Goal: Task Accomplishment & Management: Manage account settings

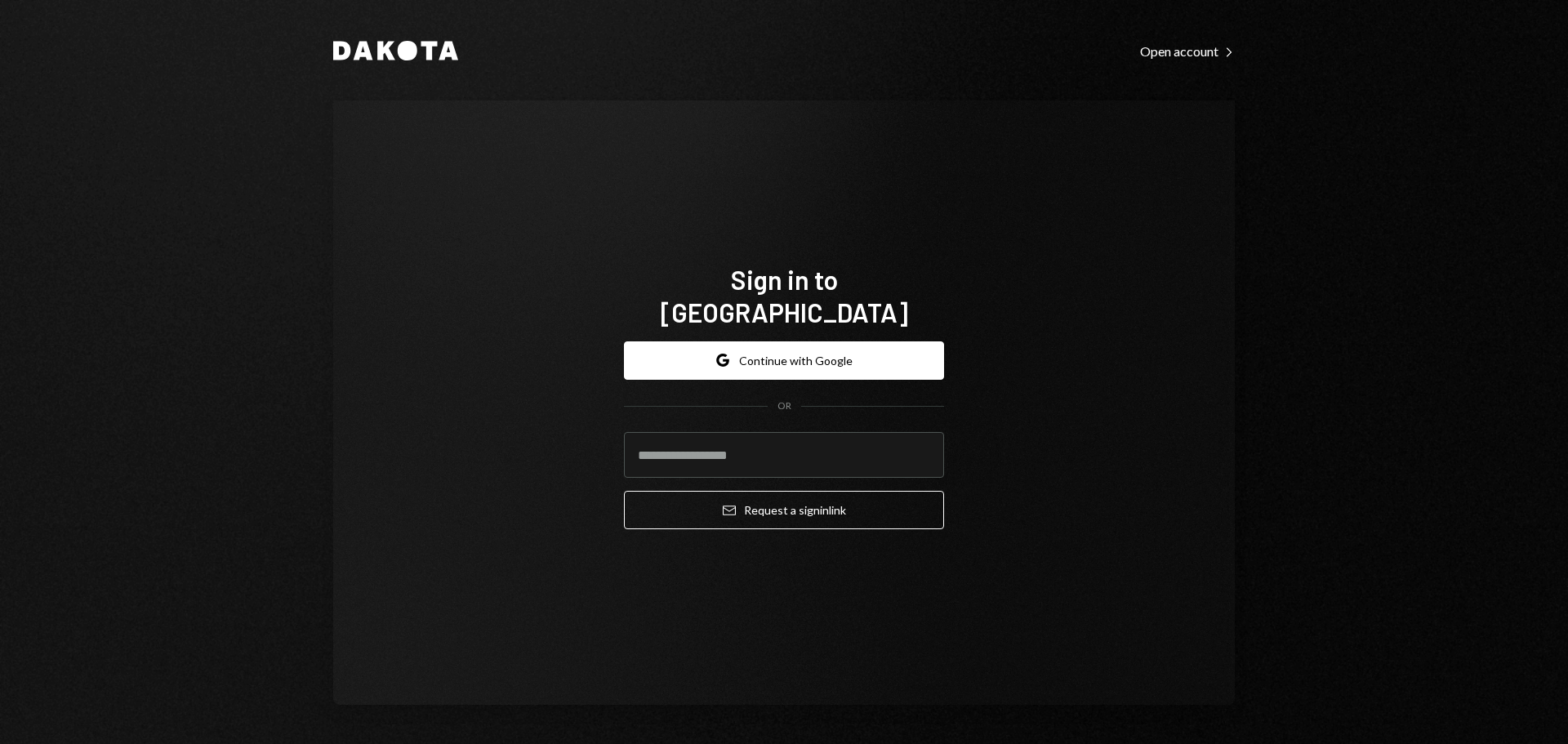
type input "**********"
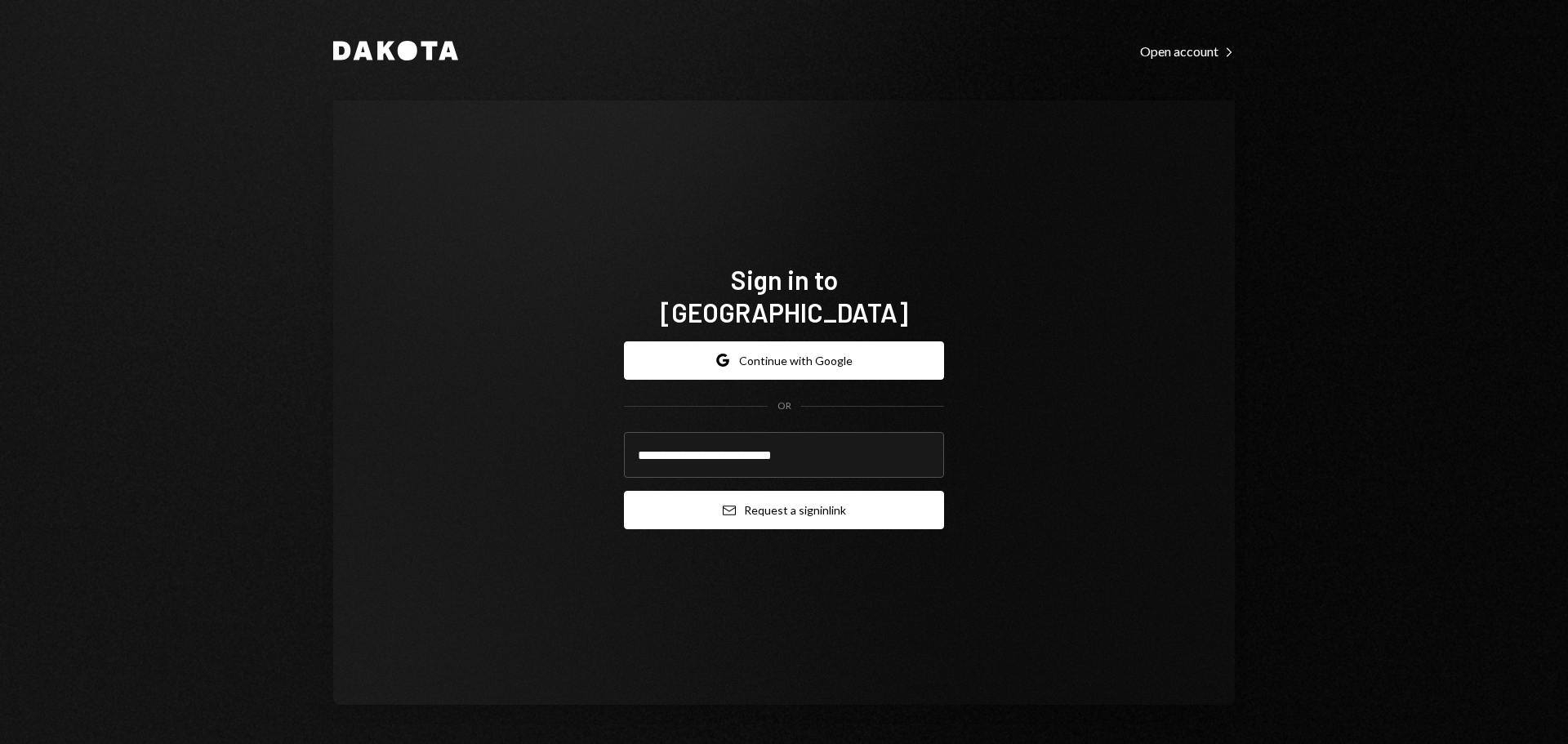
click at [788, 496] on button "Email Request a sign in link" at bounding box center [784, 509] width 320 height 39
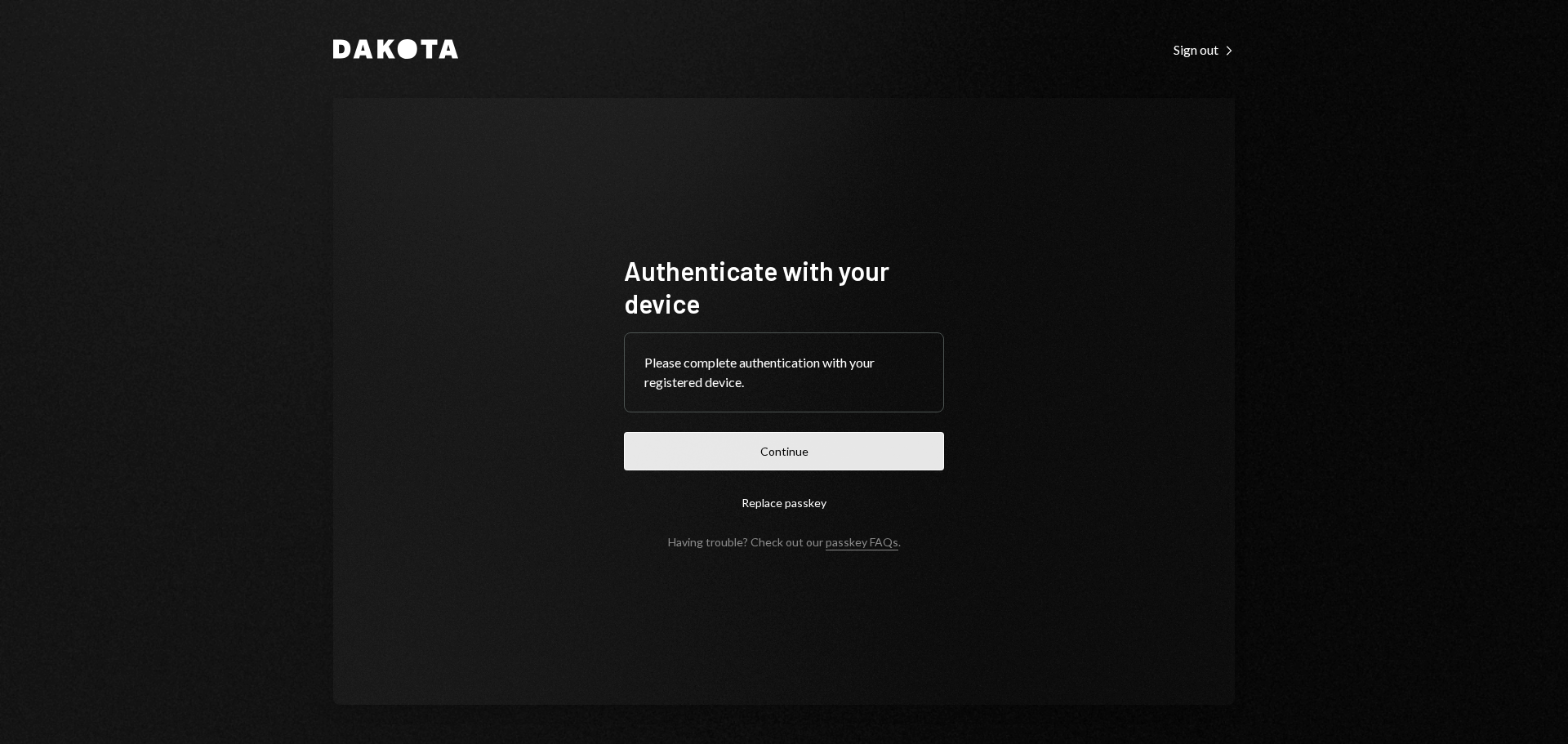
click at [786, 458] on button "Continue" at bounding box center [784, 451] width 320 height 39
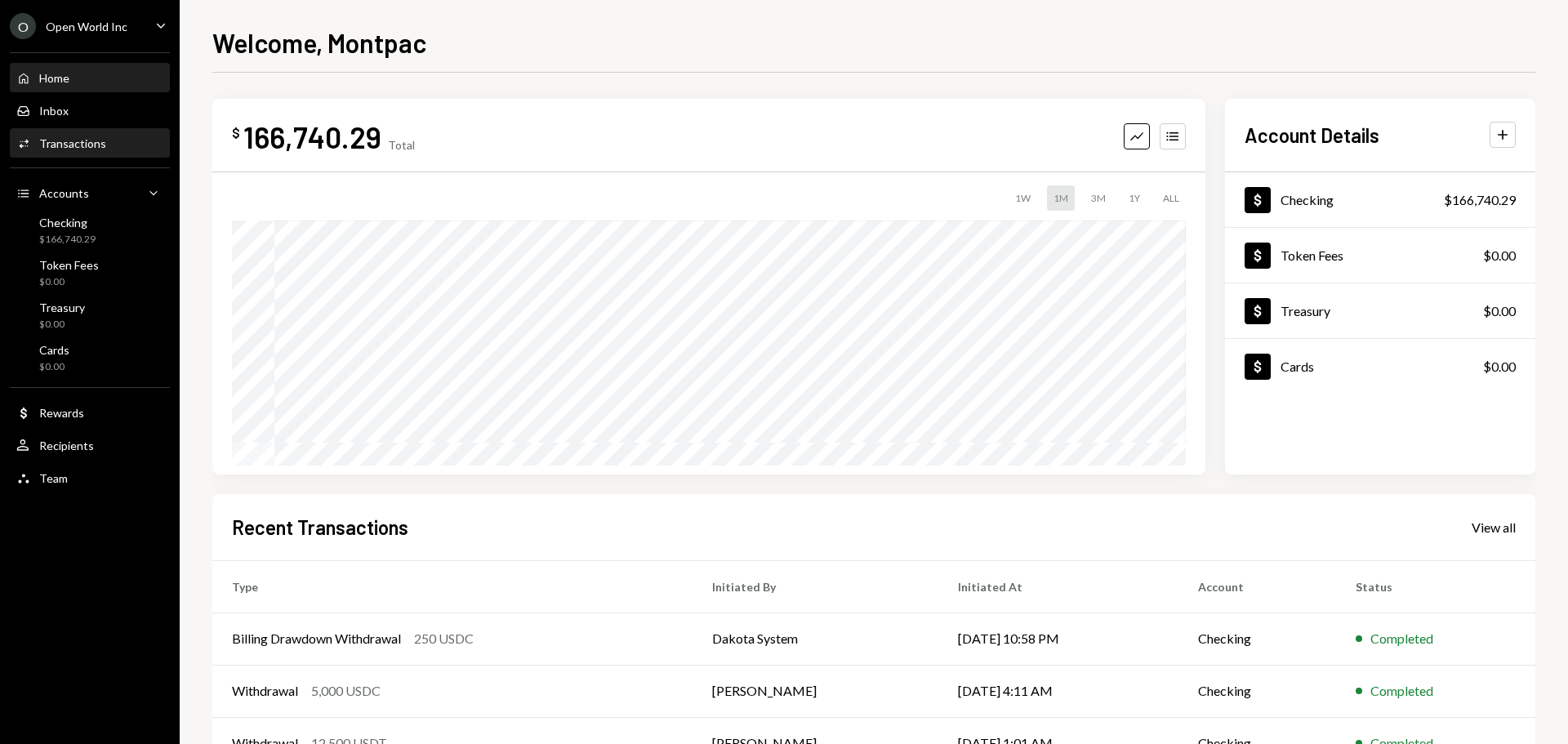
click at [89, 146] on div "Transactions" at bounding box center [72, 143] width 67 height 14
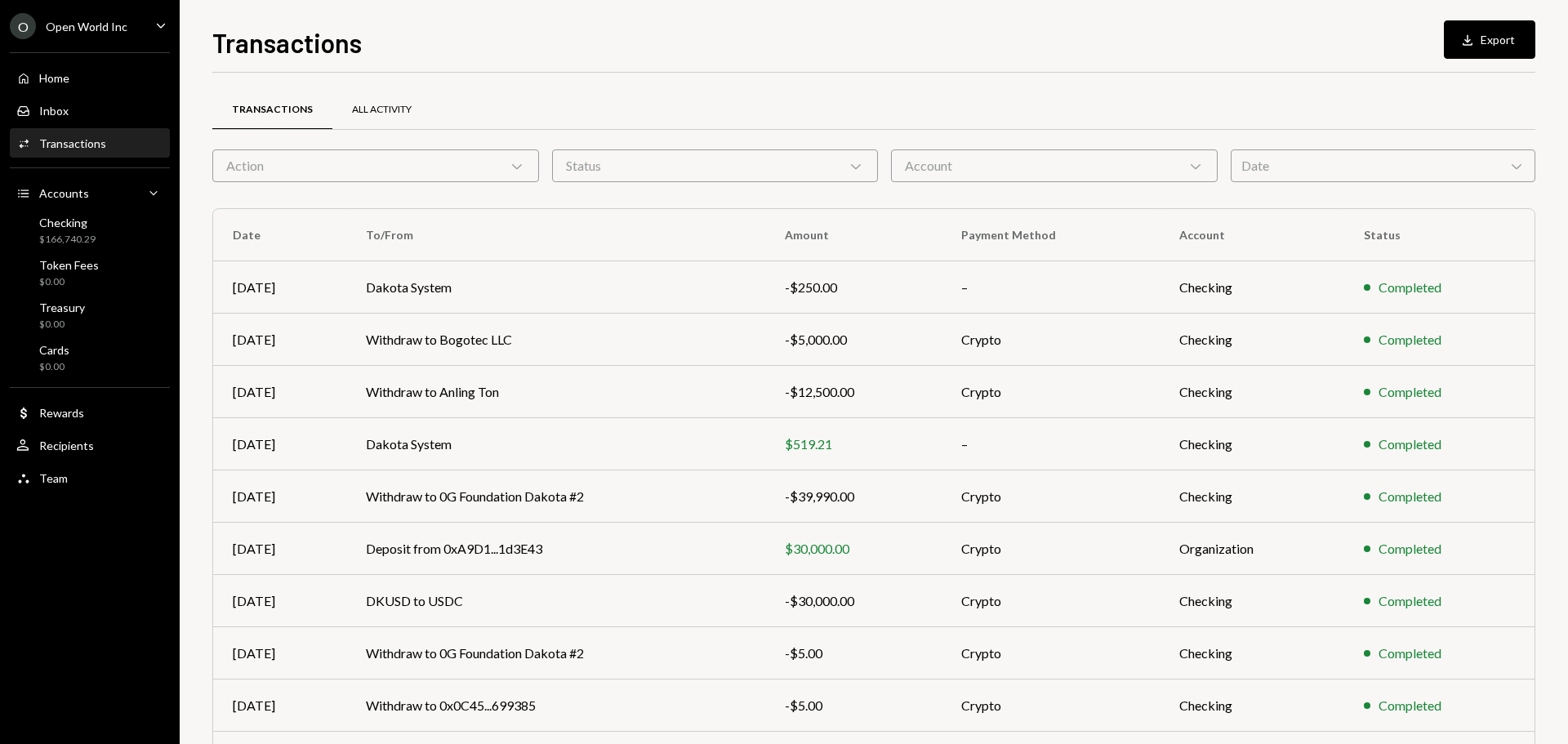
click at [359, 115] on div "All Activity" at bounding box center [382, 109] width 59 height 14
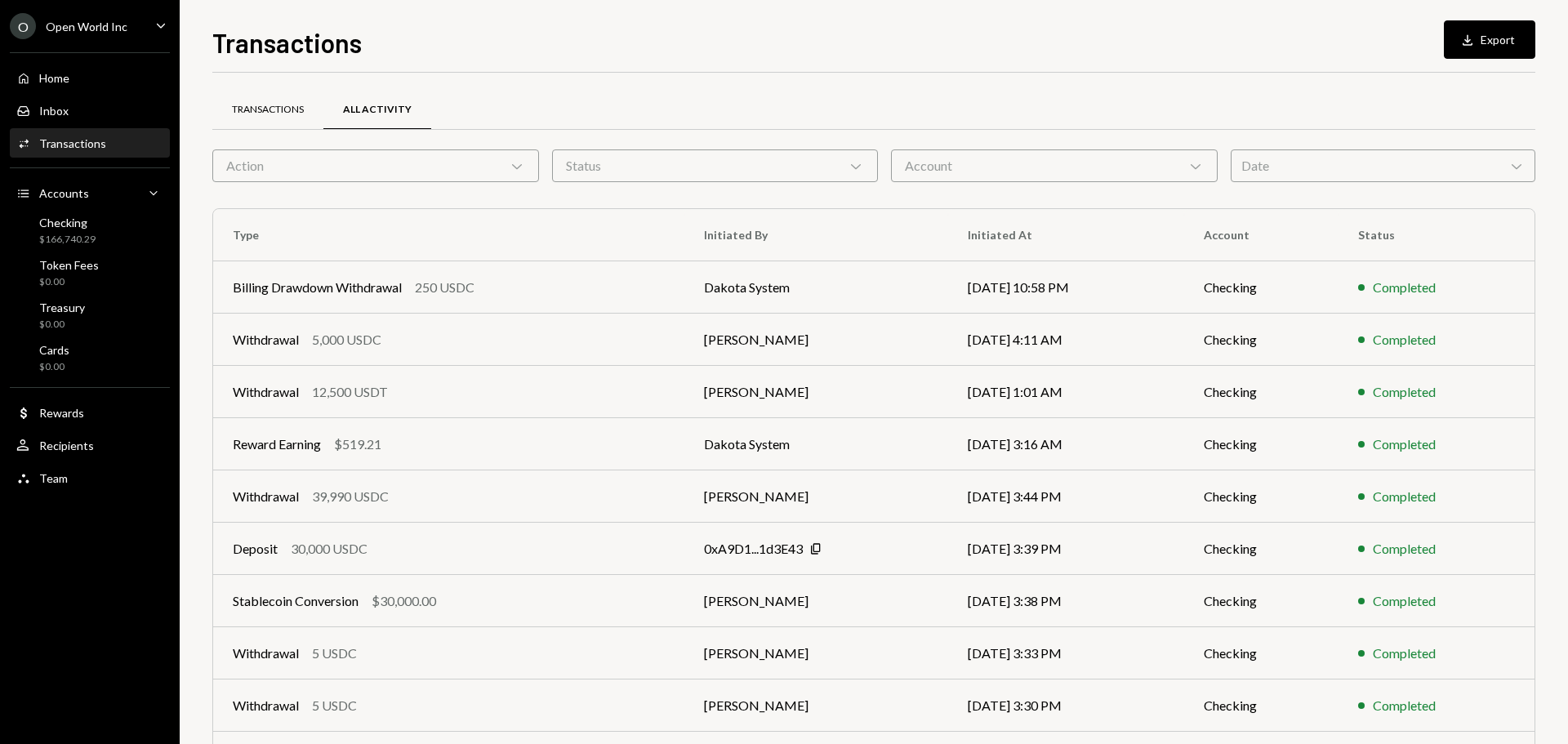
click at [265, 110] on div "Transactions" at bounding box center [268, 109] width 72 height 14
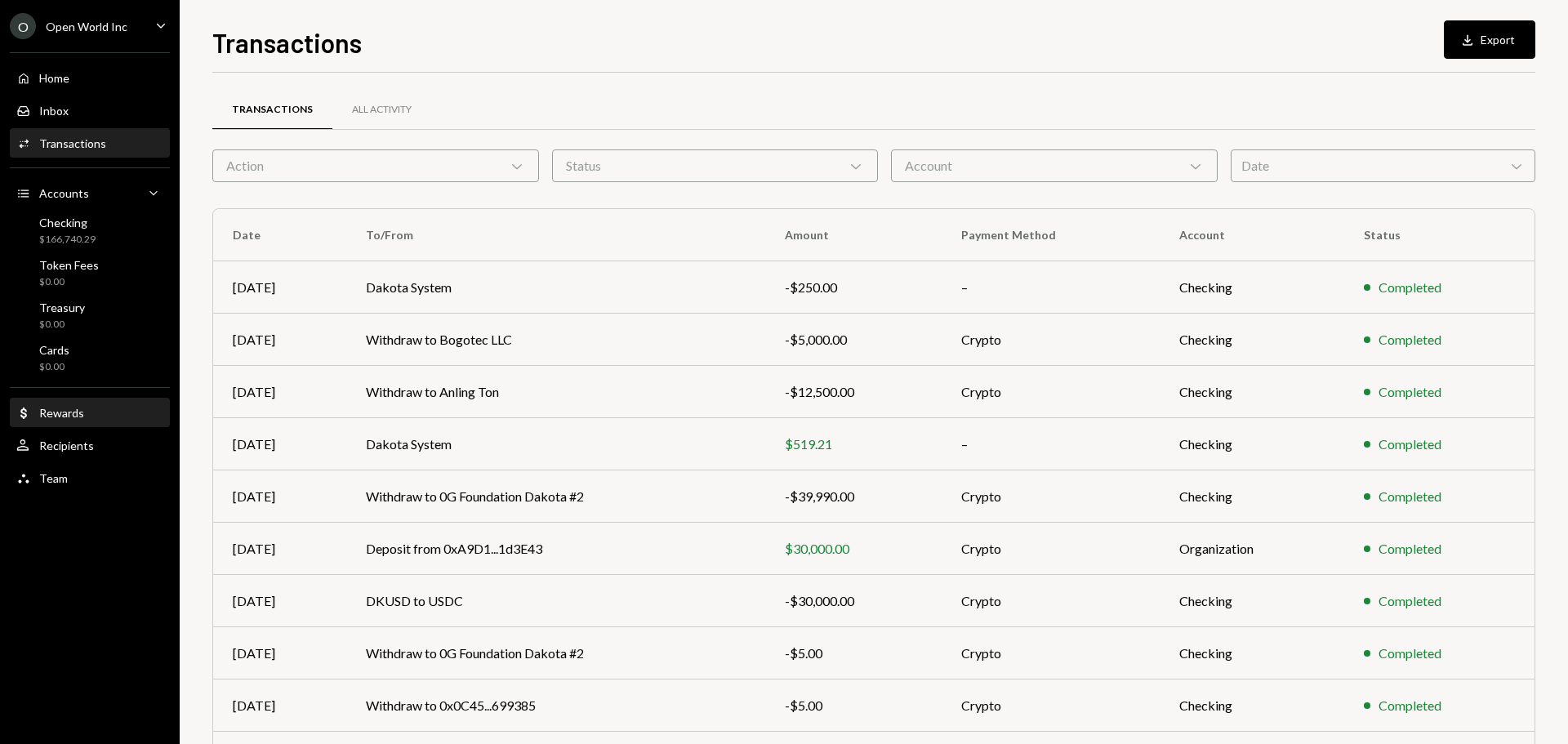
click at [72, 418] on div "Rewards" at bounding box center [62, 412] width 45 height 14
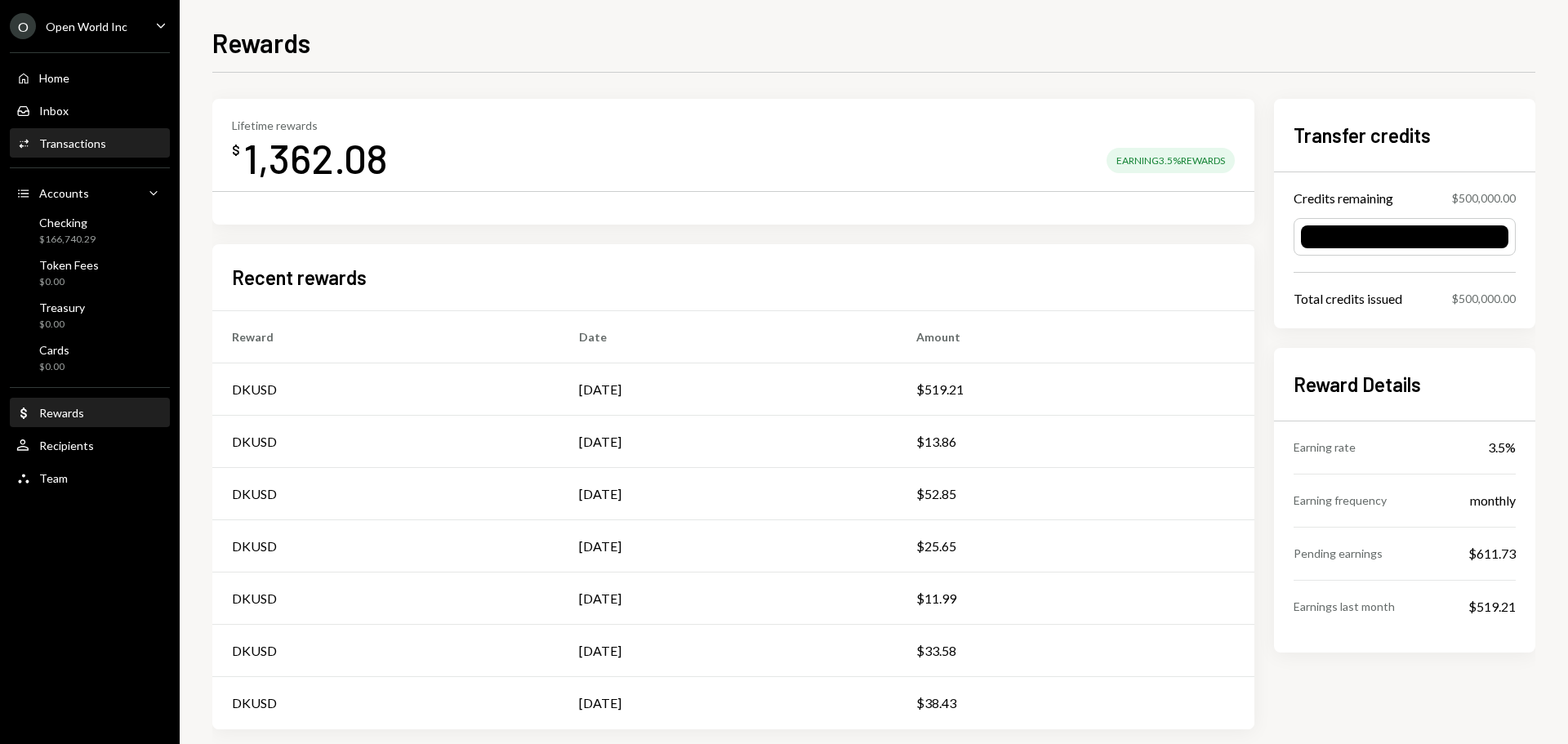
click at [86, 151] on div "Activities Transactions" at bounding box center [61, 144] width 90 height 15
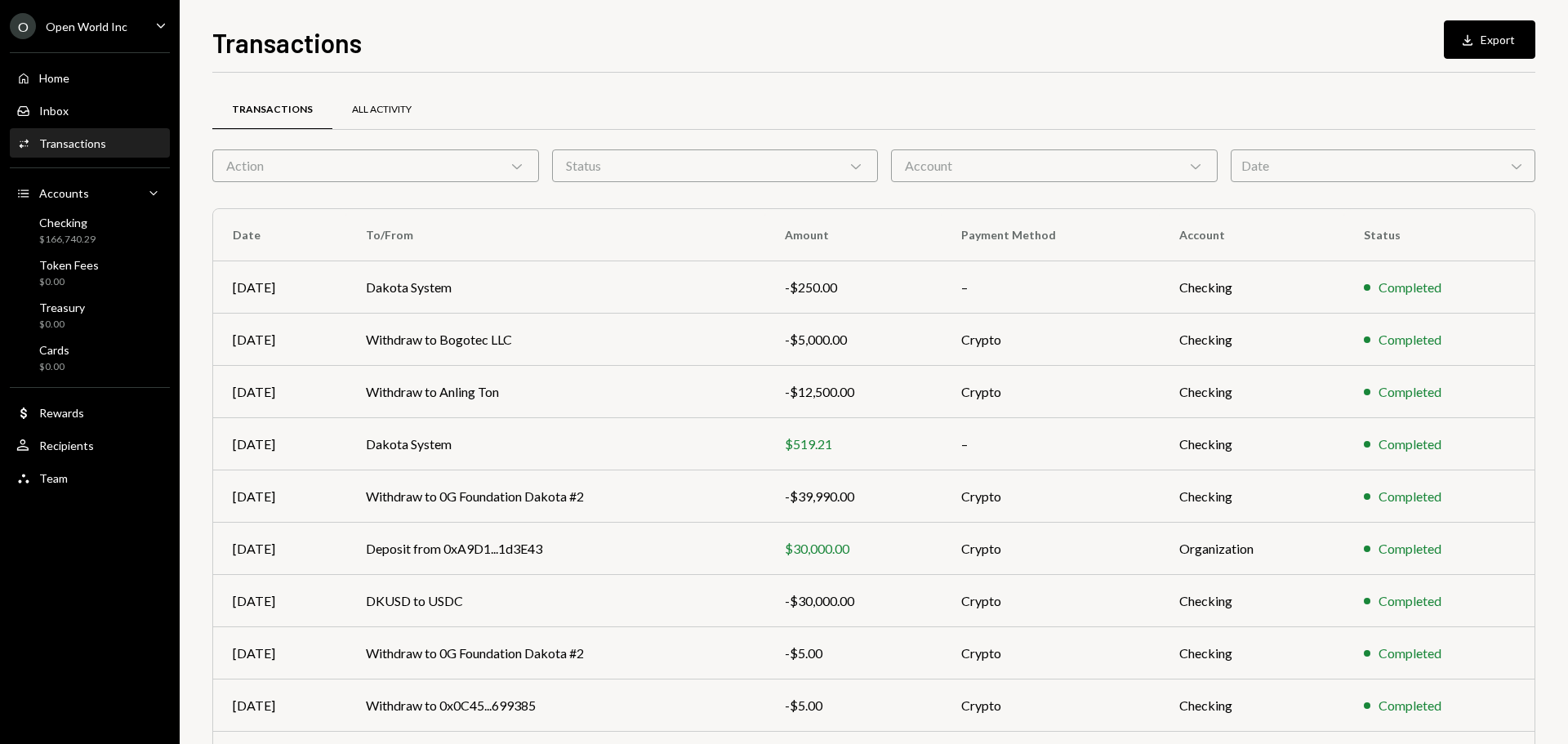
click at [417, 106] on div "All Activity" at bounding box center [382, 110] width 99 height 40
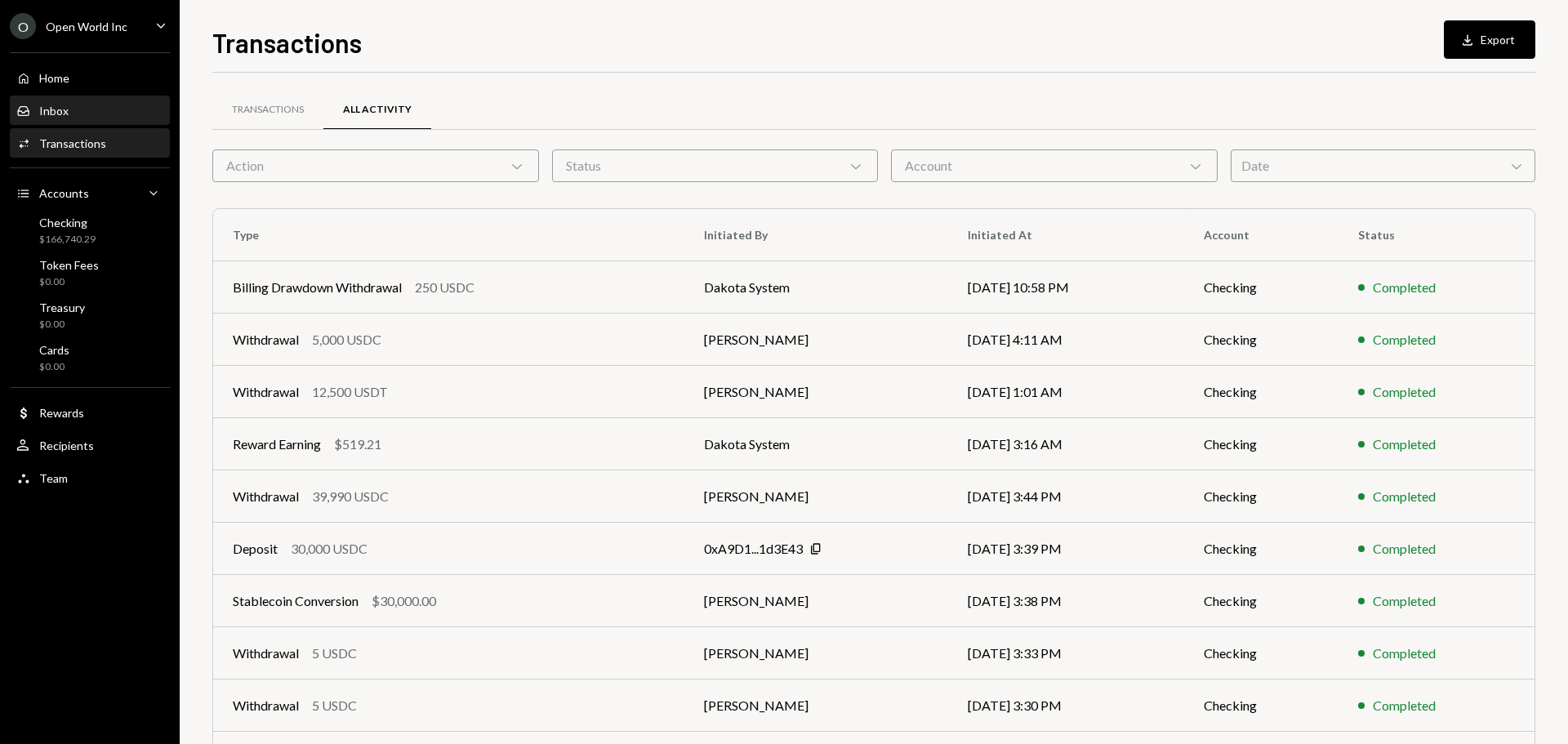
click at [95, 107] on div "Inbox Inbox" at bounding box center [90, 111] width 147 height 15
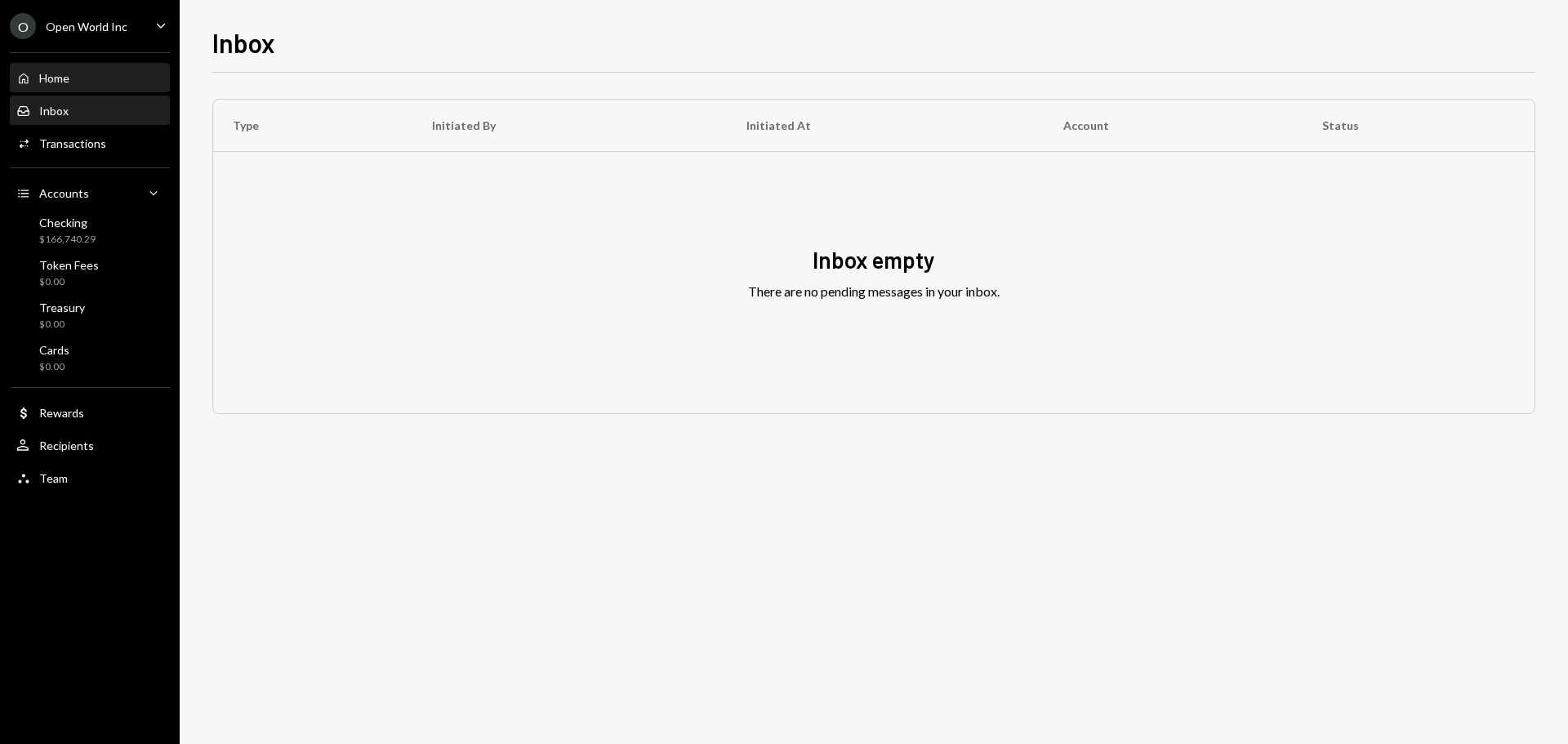
click at [86, 77] on div "Home Home" at bounding box center [90, 78] width 147 height 15
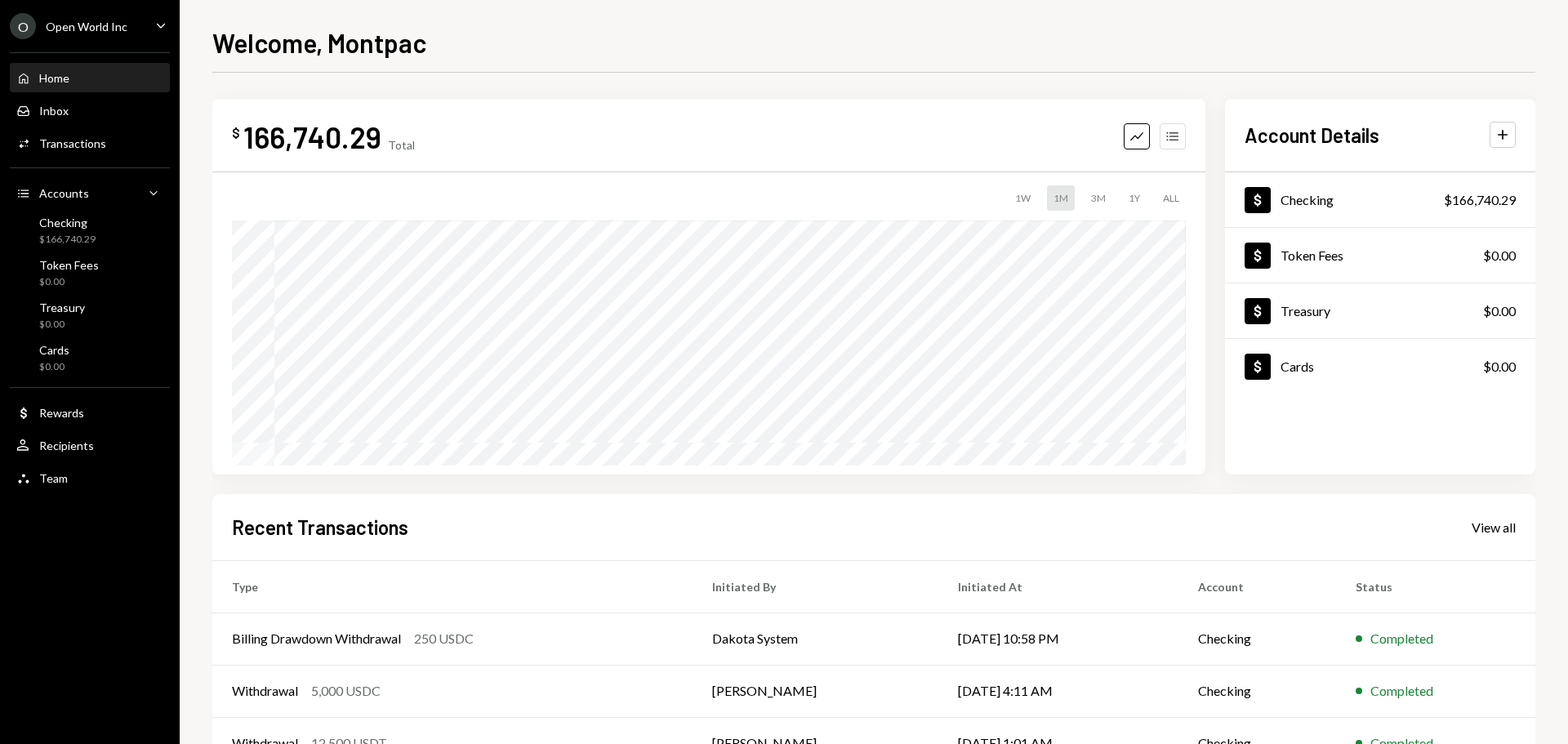
click at [1175, 137] on icon "Accounts" at bounding box center [1173, 137] width 16 height 16
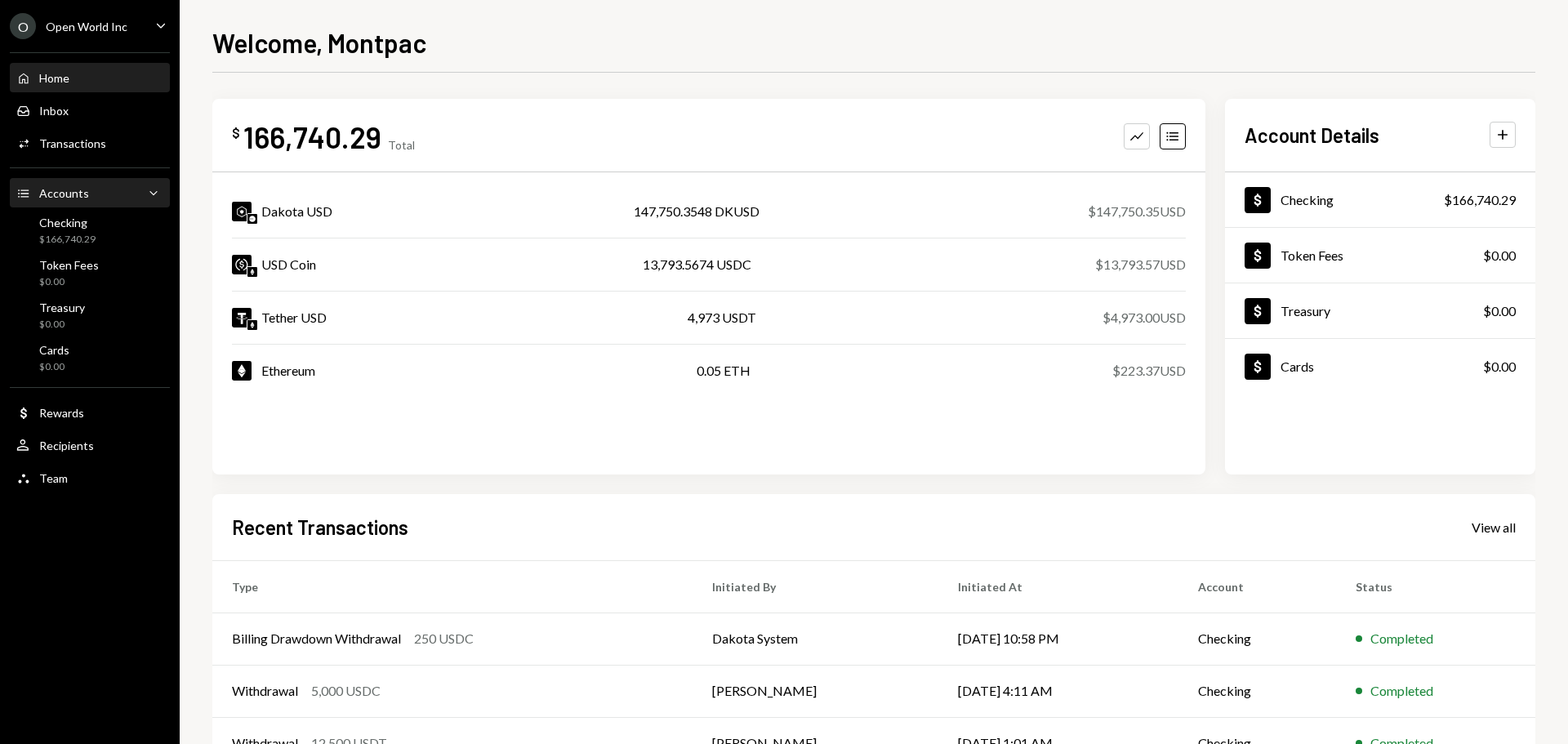
click at [55, 193] on div "Accounts" at bounding box center [64, 193] width 50 height 14
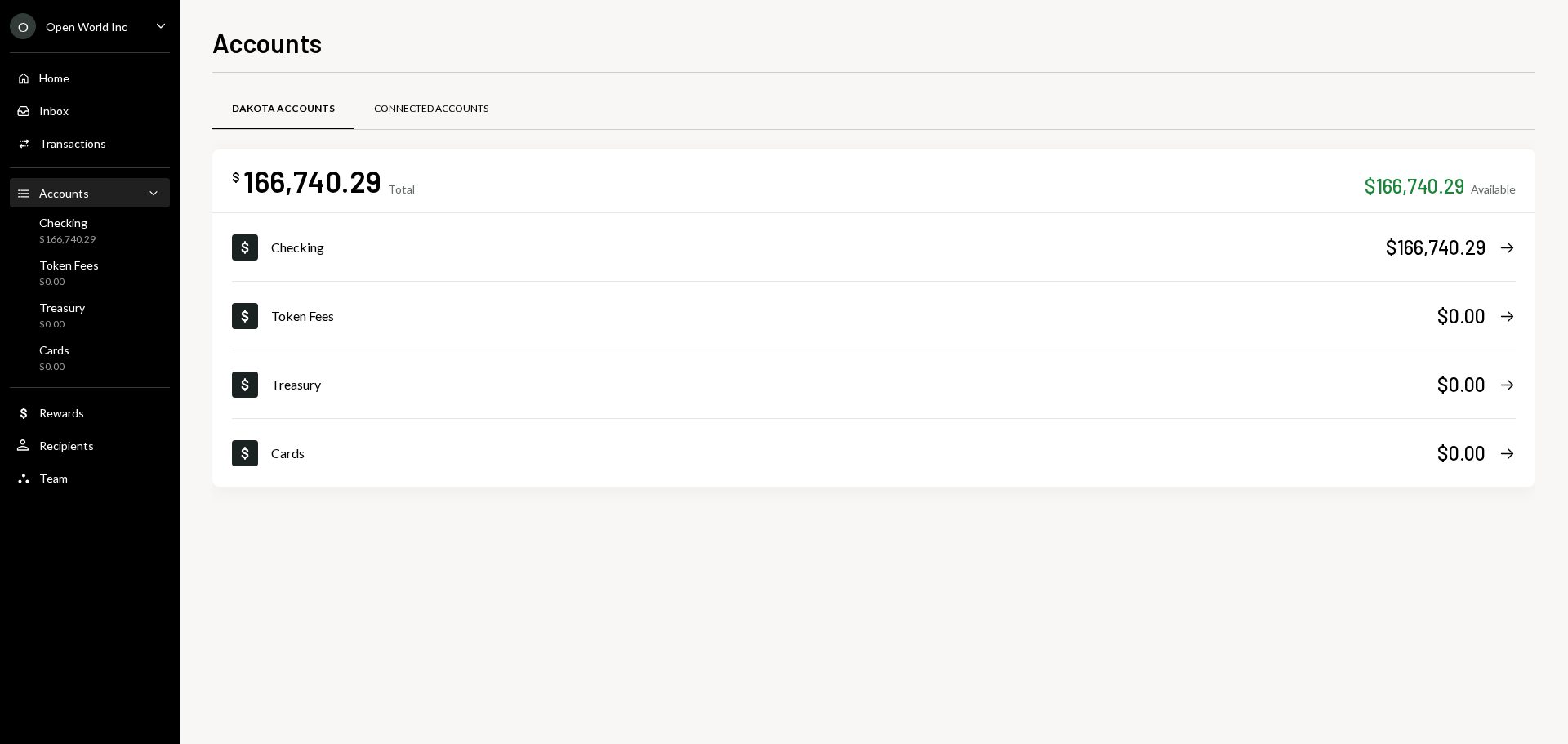
click at [457, 105] on div "Connected Accounts" at bounding box center [430, 109] width 114 height 14
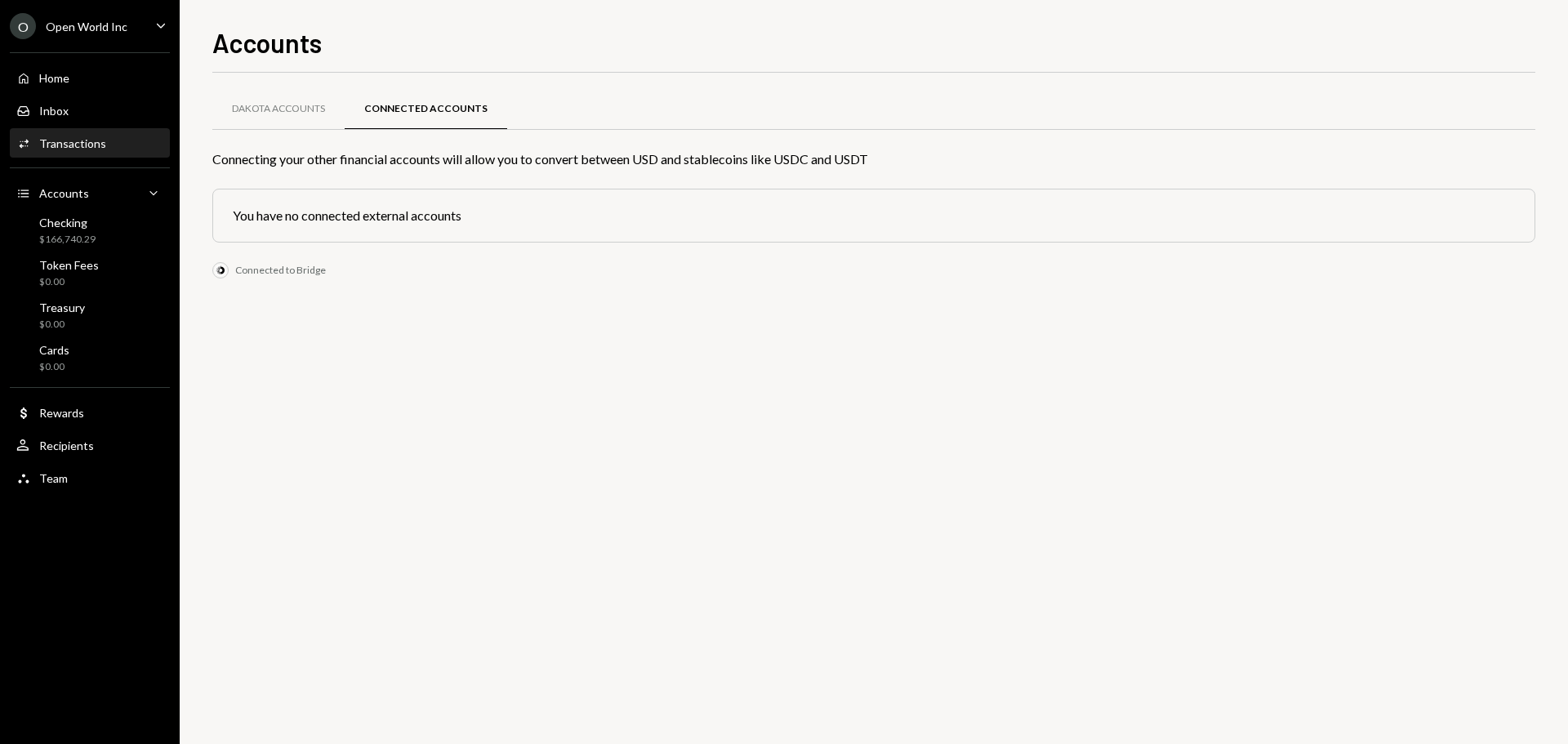
click at [79, 148] on div "Transactions" at bounding box center [72, 143] width 67 height 14
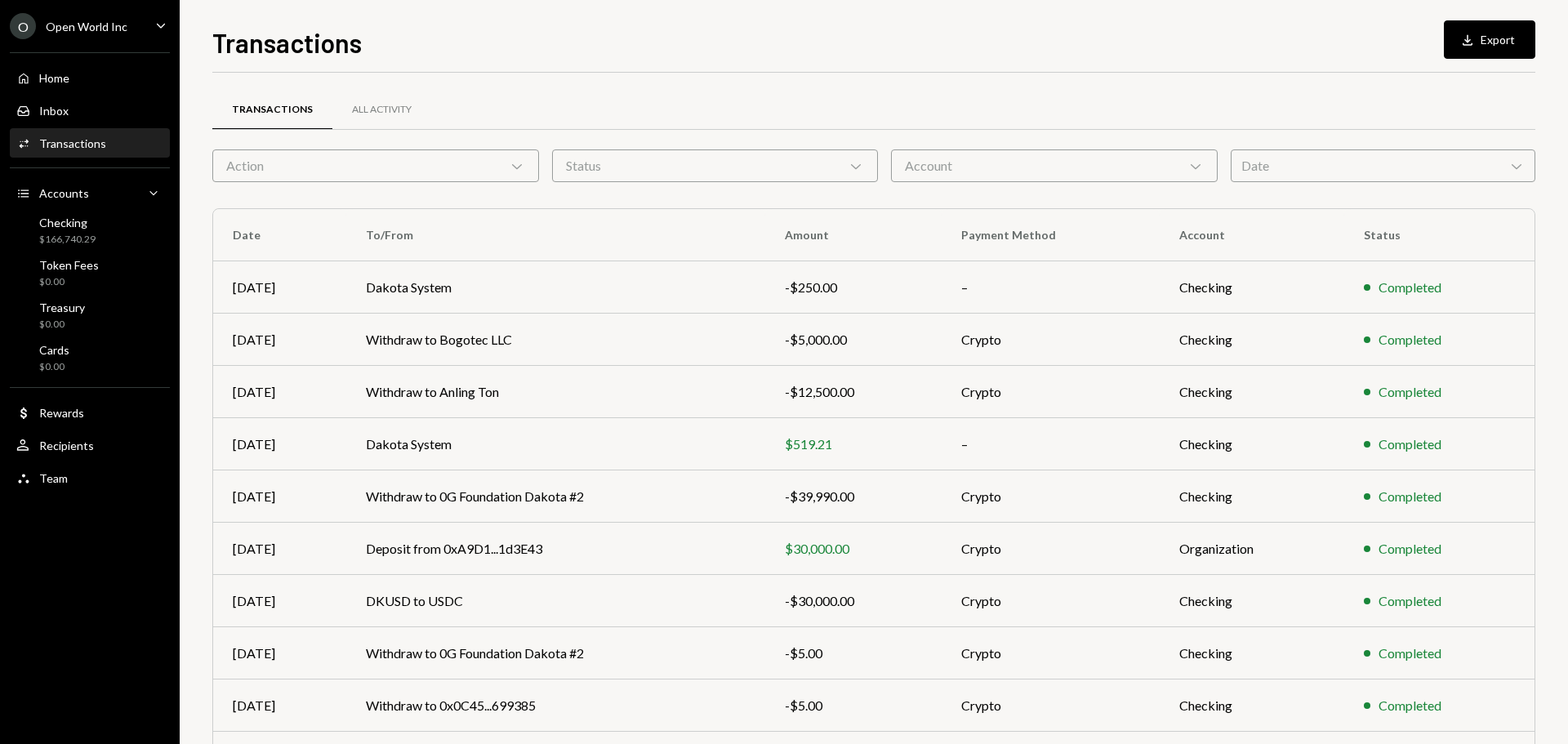
click at [291, 177] on div "Action Chevron Down" at bounding box center [375, 166] width 327 height 33
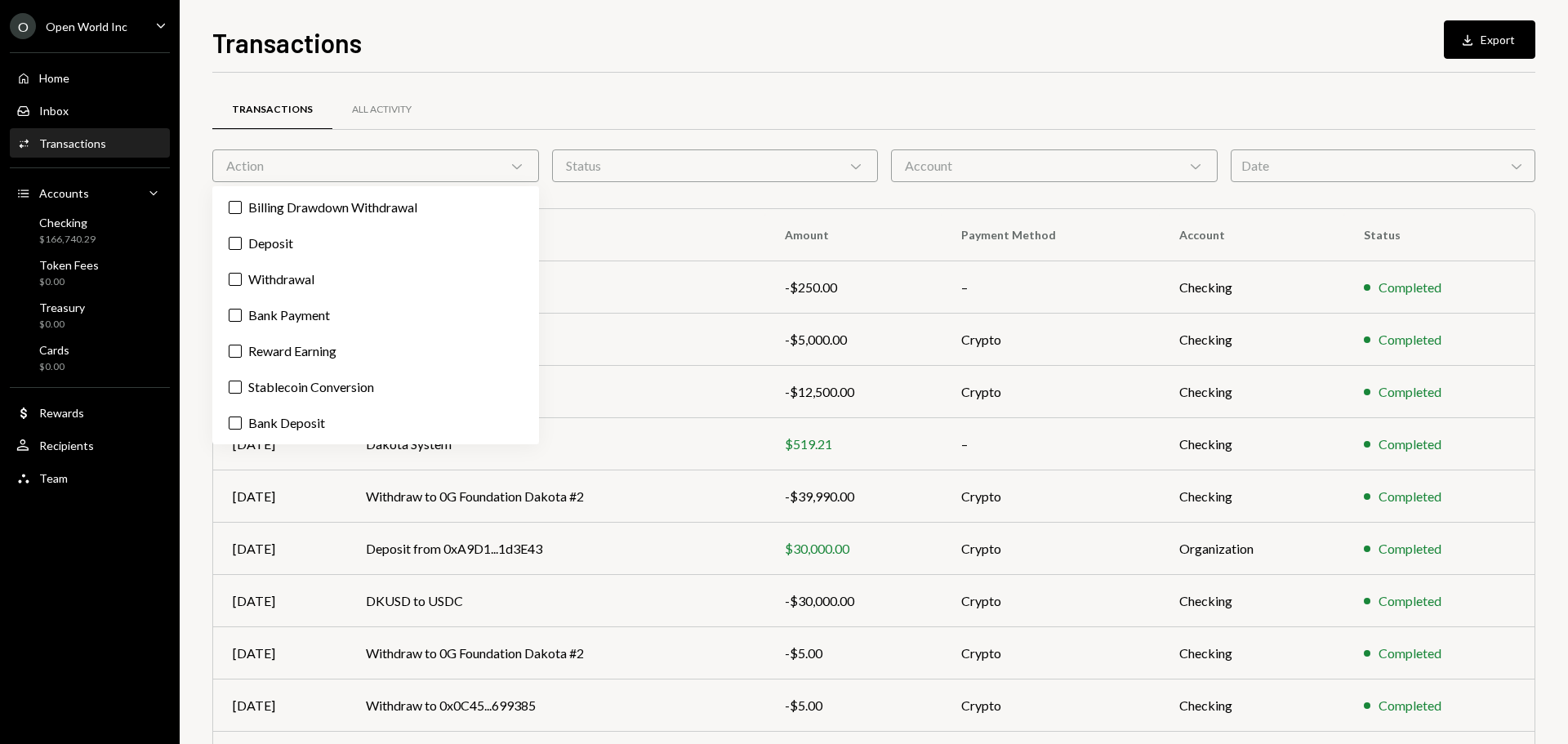
click at [291, 177] on div "Action Chevron Down" at bounding box center [375, 166] width 327 height 33
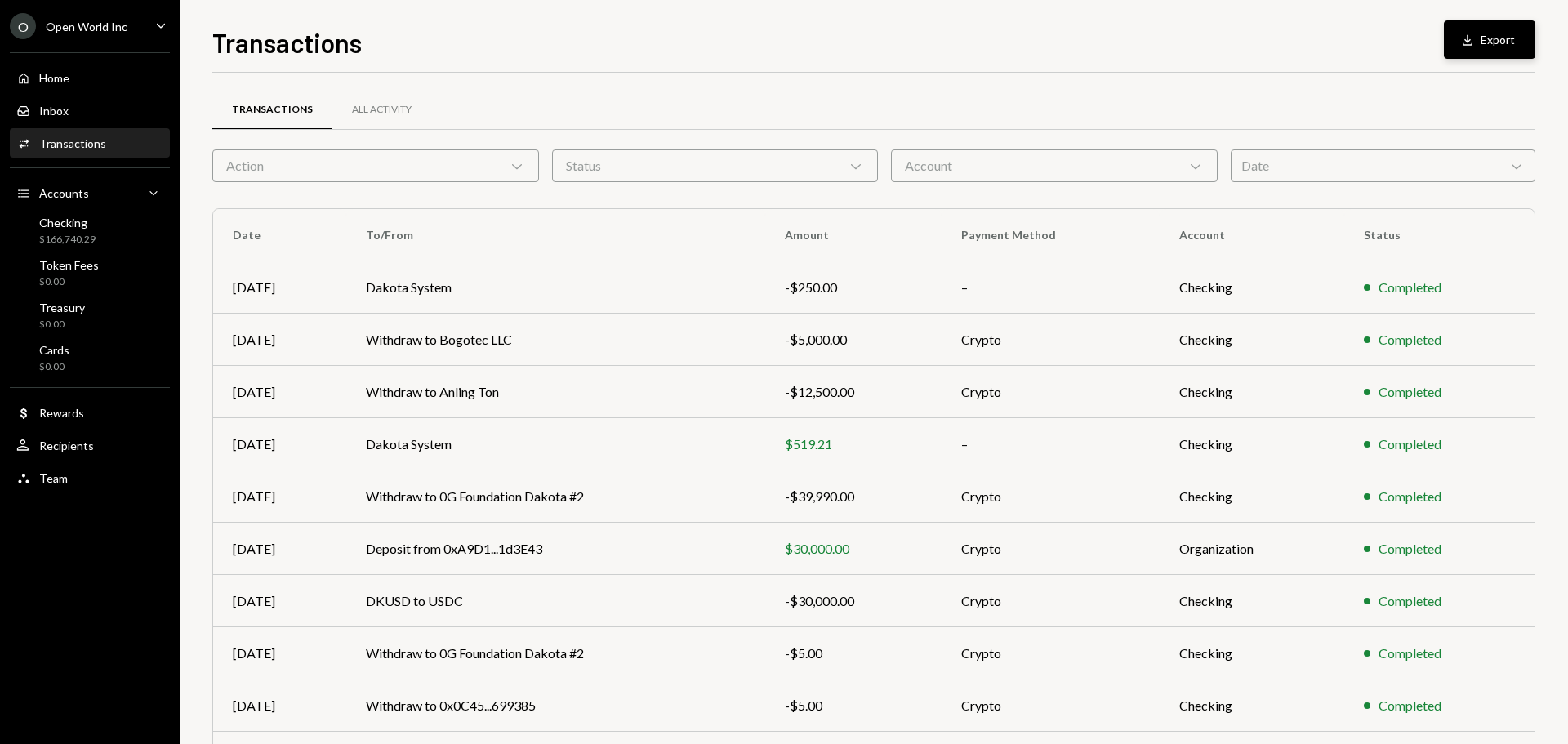
click at [1474, 27] on button "Download Export" at bounding box center [1489, 40] width 91 height 39
click at [62, 236] on div "$166,740.29" at bounding box center [67, 239] width 56 height 14
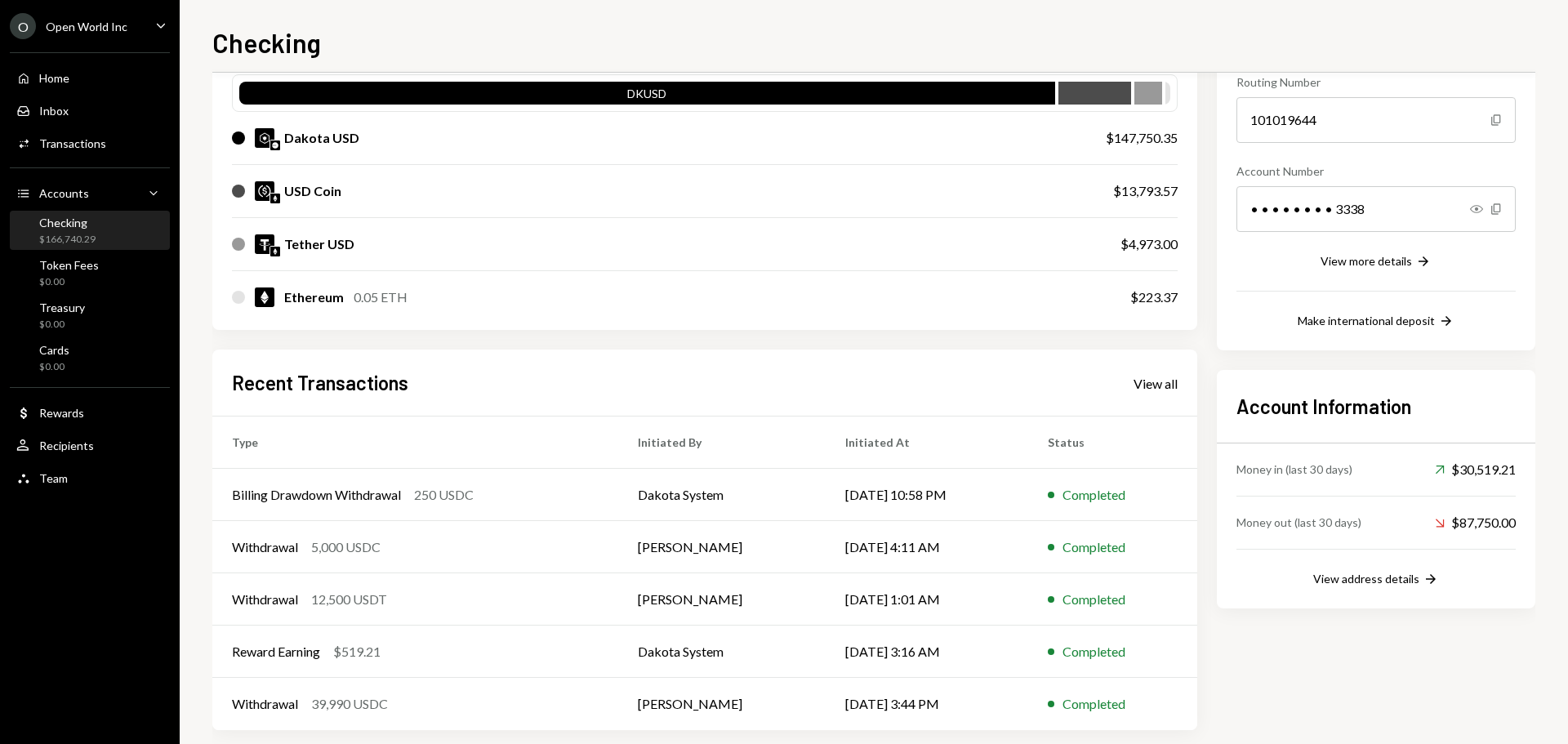
scroll to position [188, 0]
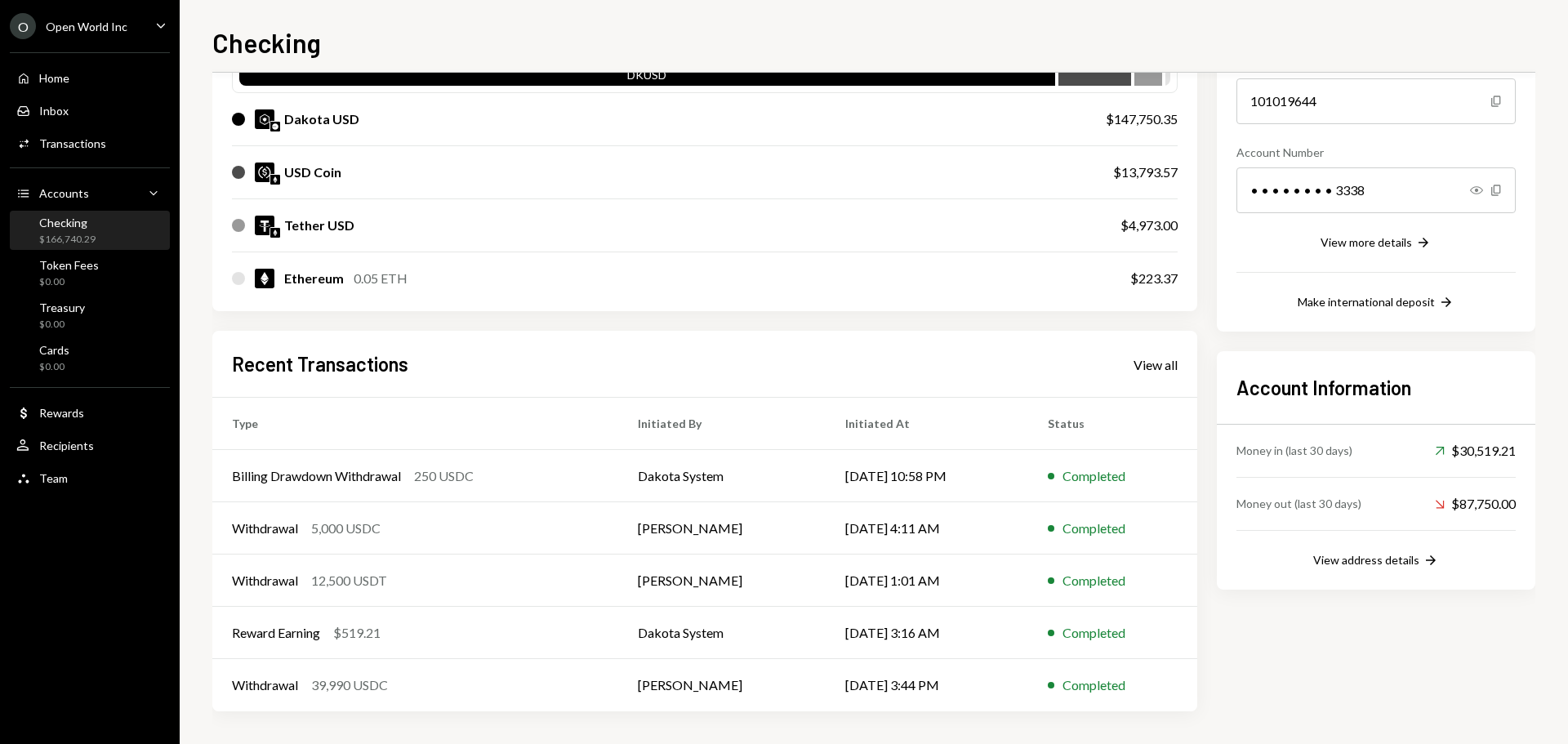
click at [1374, 570] on div "Account Information Money in (last 30 days) Up Right Arrow $30,519.21 Money out…" at bounding box center [1375, 471] width 319 height 239
click at [1370, 556] on div "View address details" at bounding box center [1366, 560] width 106 height 14
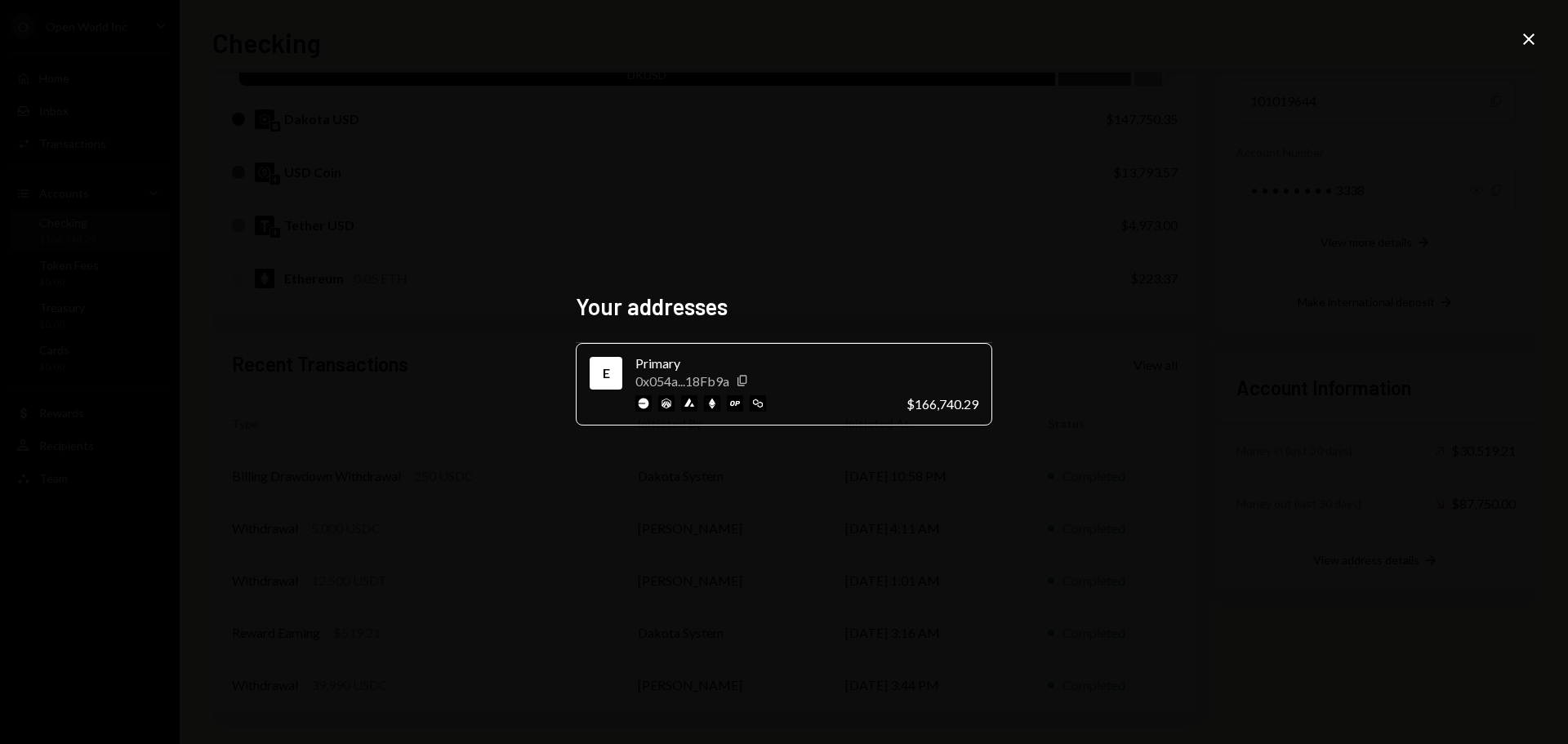
click at [1525, 39] on icon "Close" at bounding box center [1528, 40] width 20 height 20
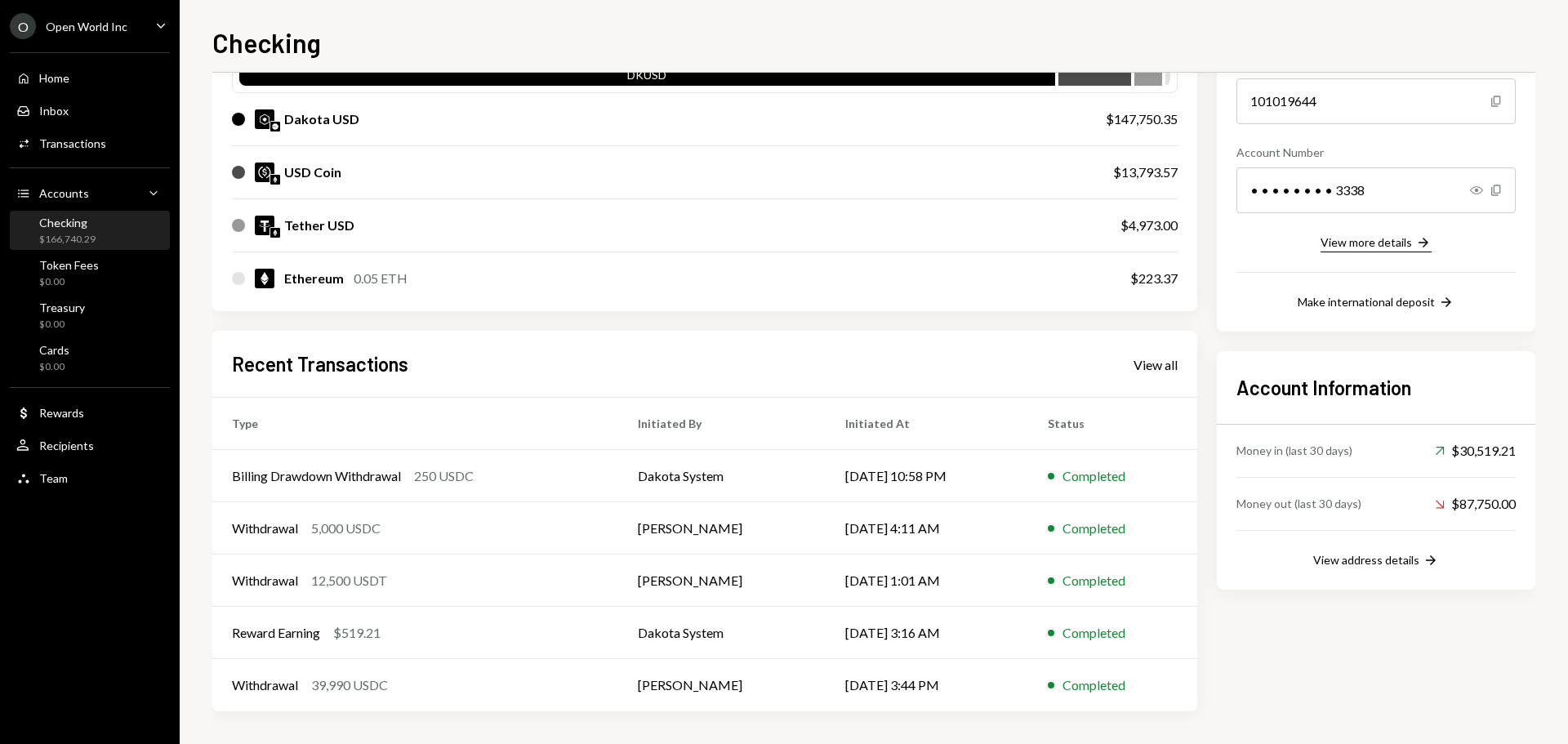
click at [1366, 242] on div "View more details" at bounding box center [1366, 242] width 91 height 14
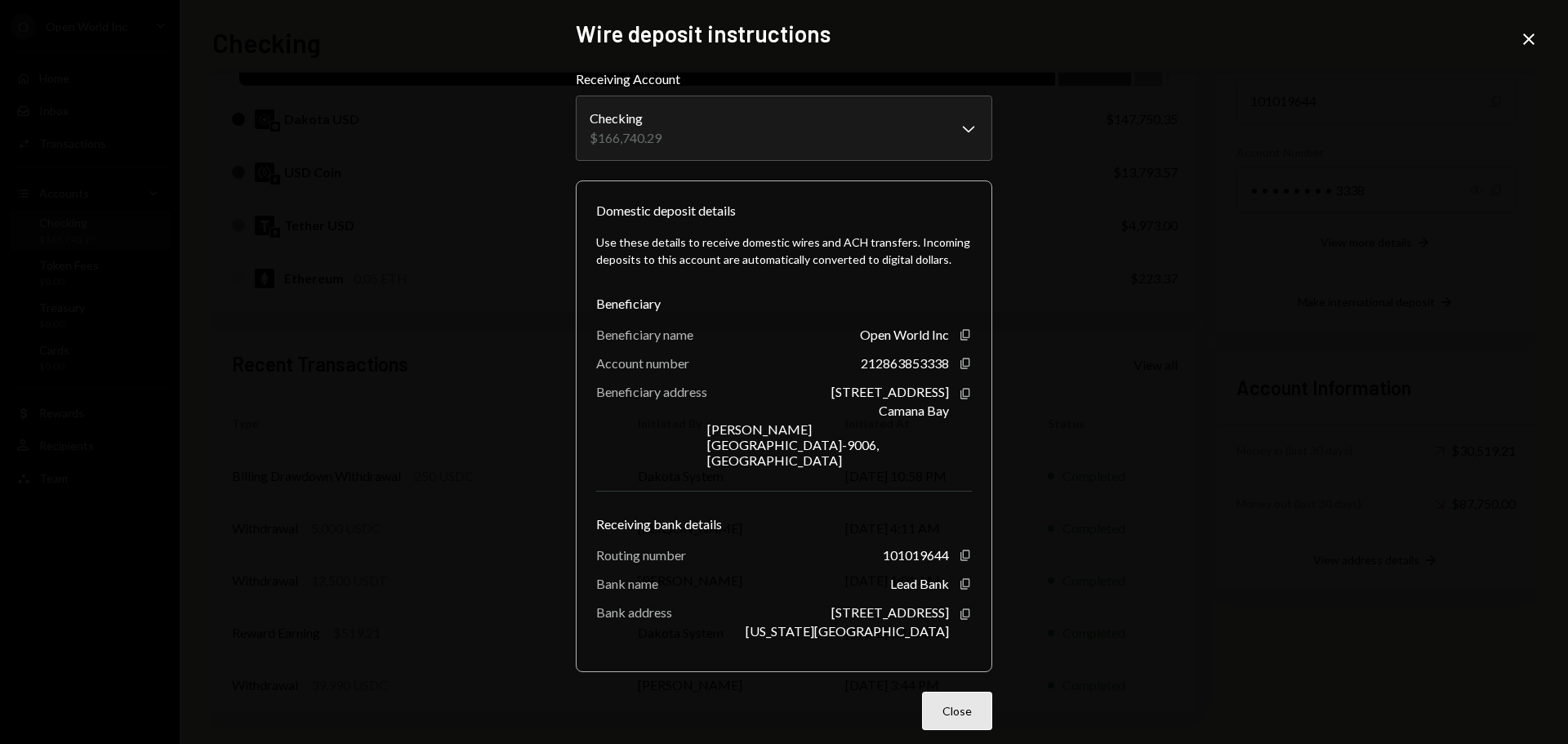
click at [975, 691] on button "Close" at bounding box center [956, 710] width 70 height 39
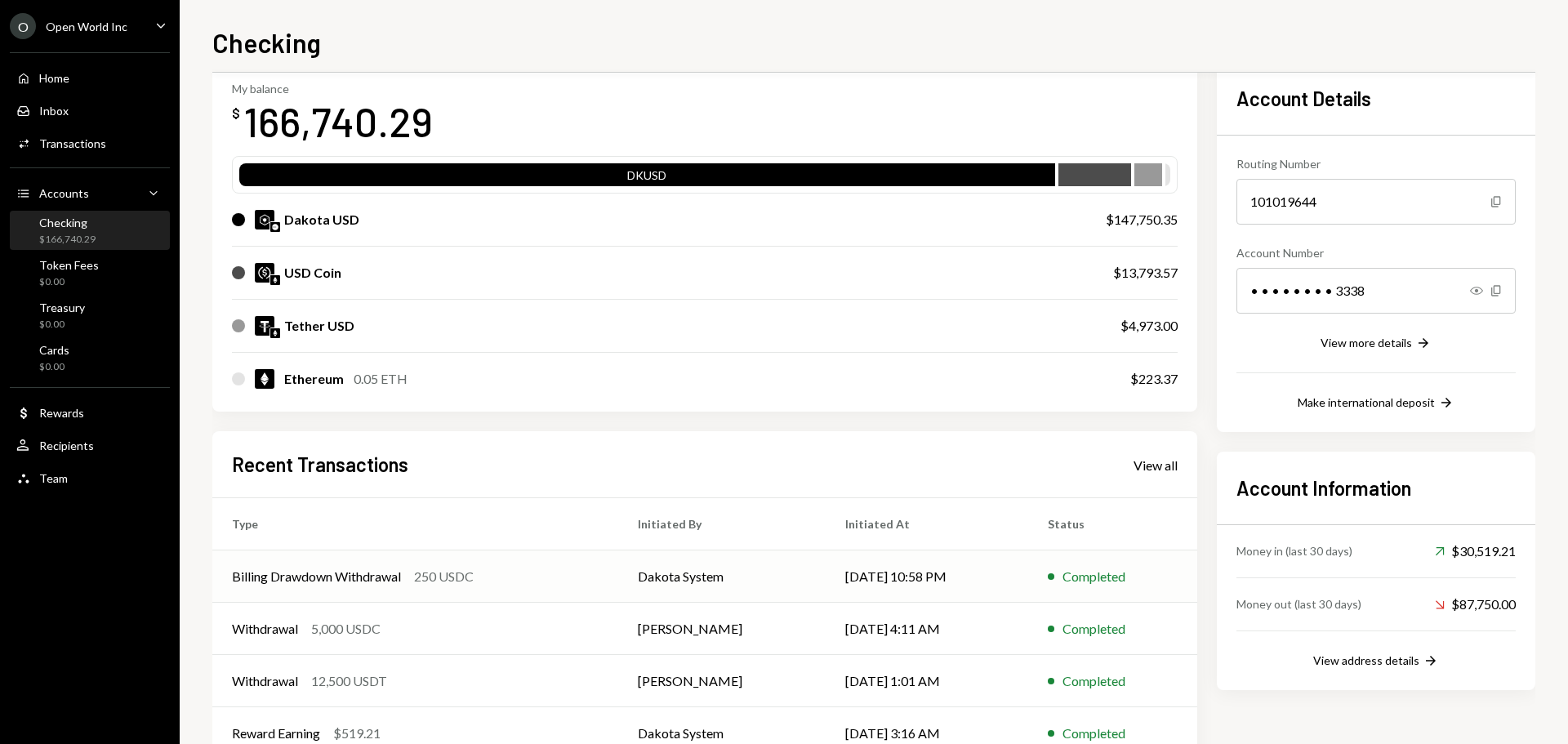
scroll to position [0, 0]
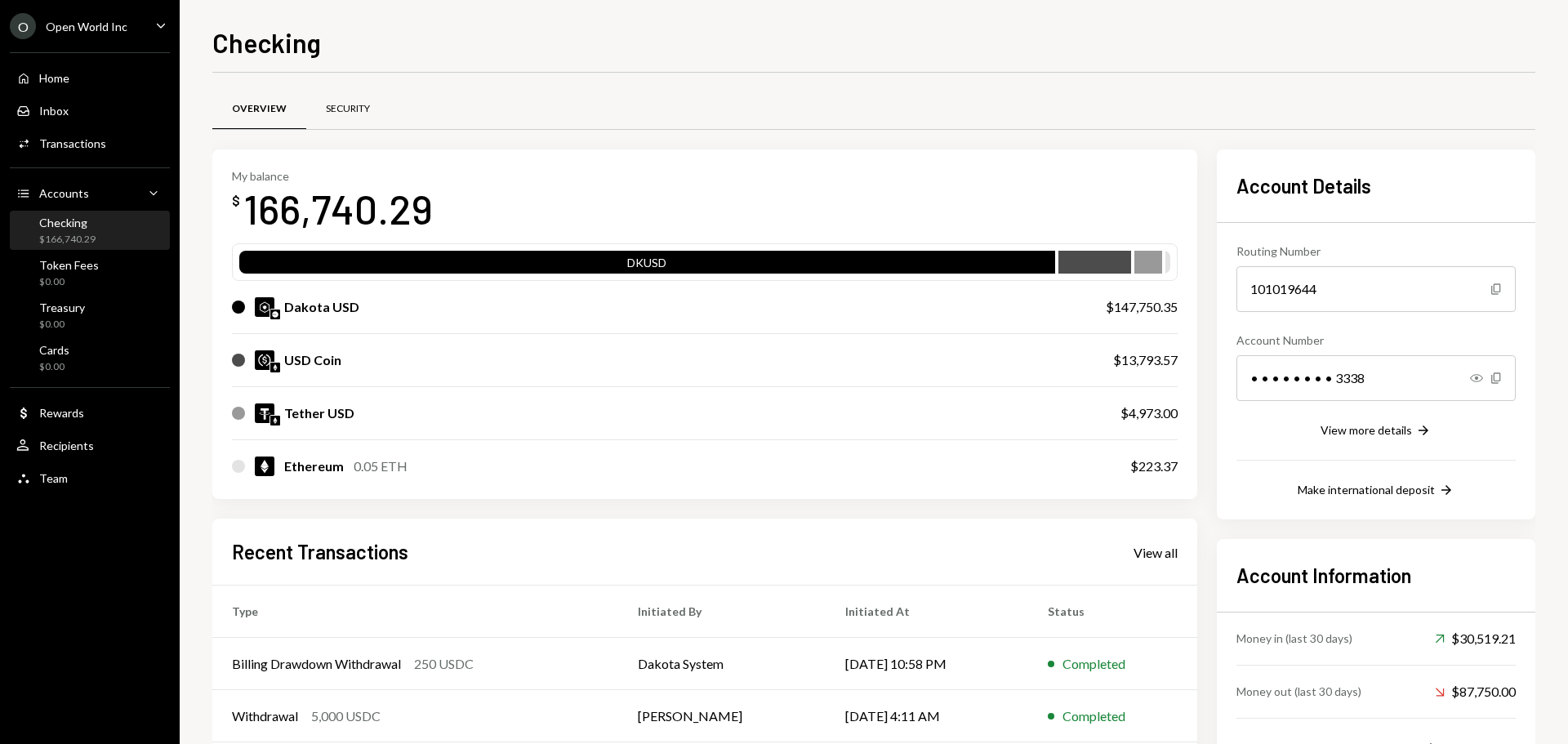
click at [353, 114] on div "Security" at bounding box center [348, 109] width 44 height 14
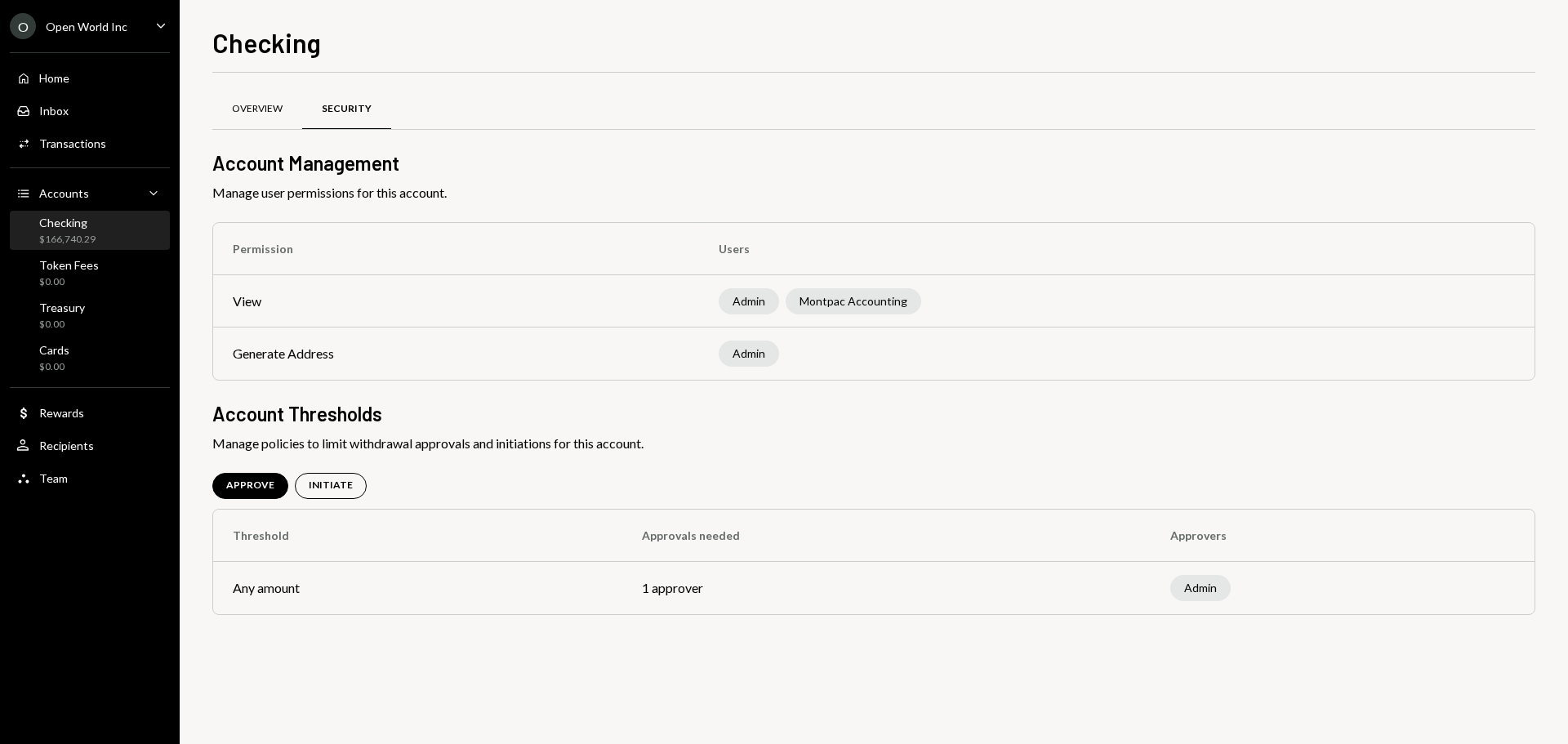
click at [268, 107] on div "Overview" at bounding box center [258, 109] width 51 height 14
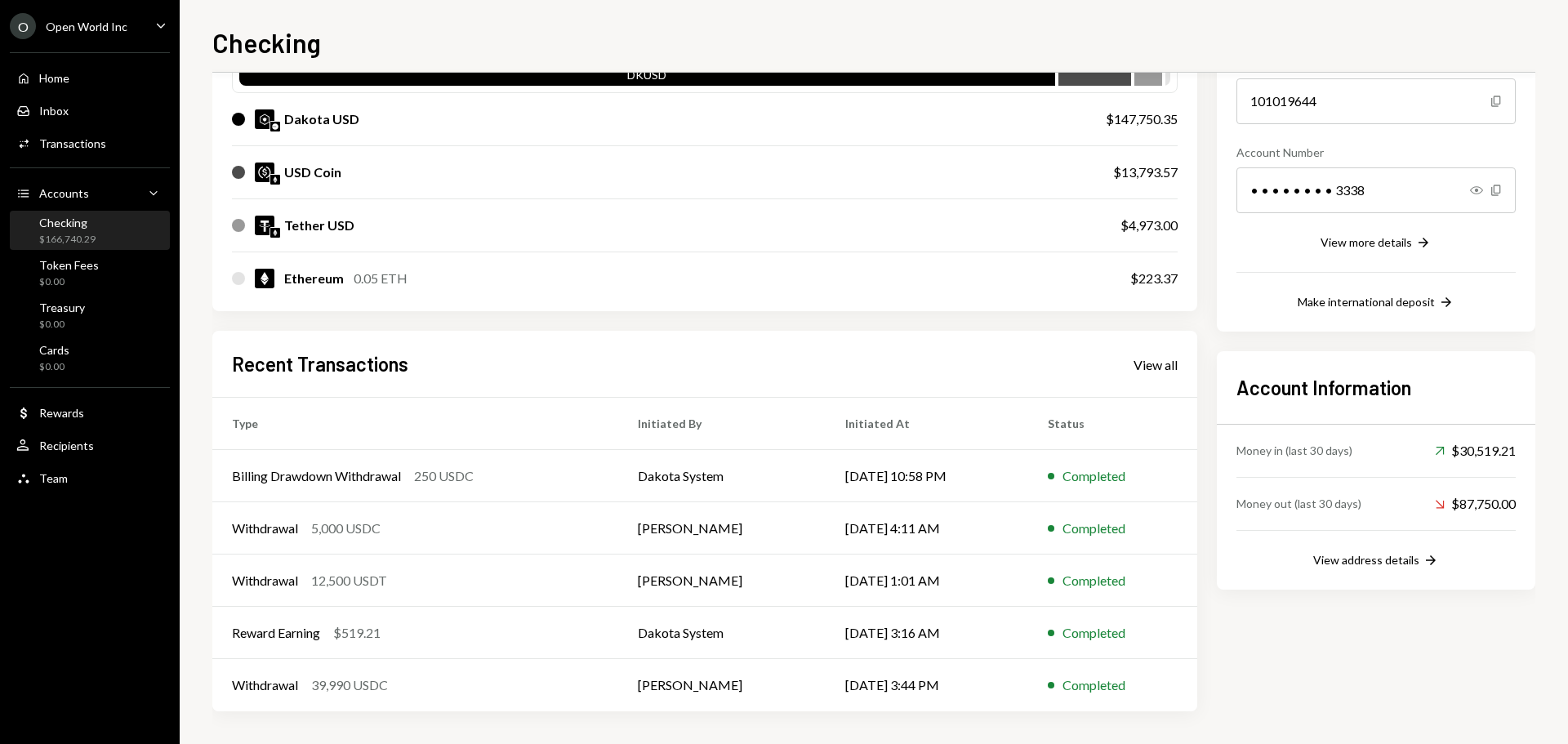
scroll to position [106, 0]
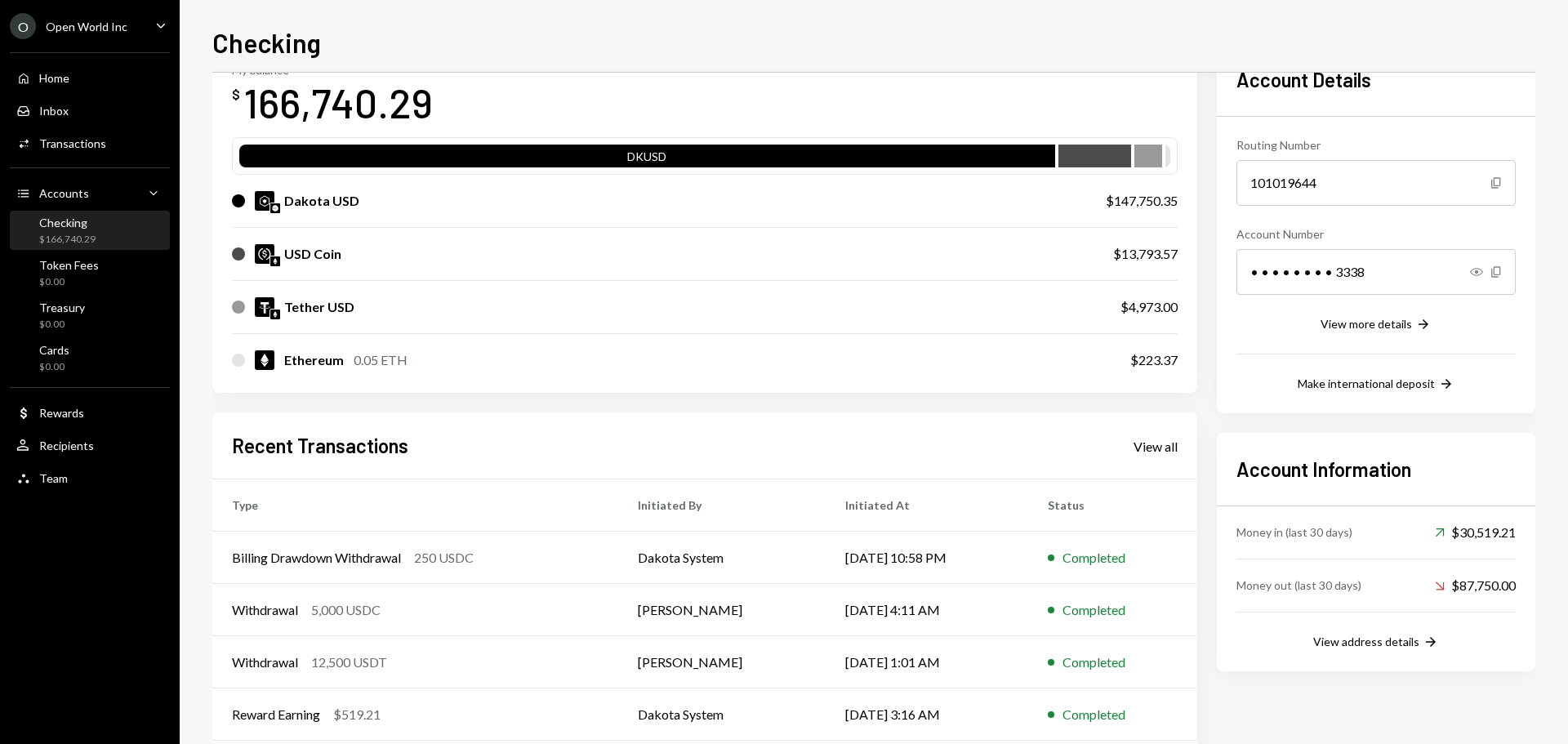
click at [761, 200] on div "Dakota USD" at bounding box center [653, 201] width 841 height 20
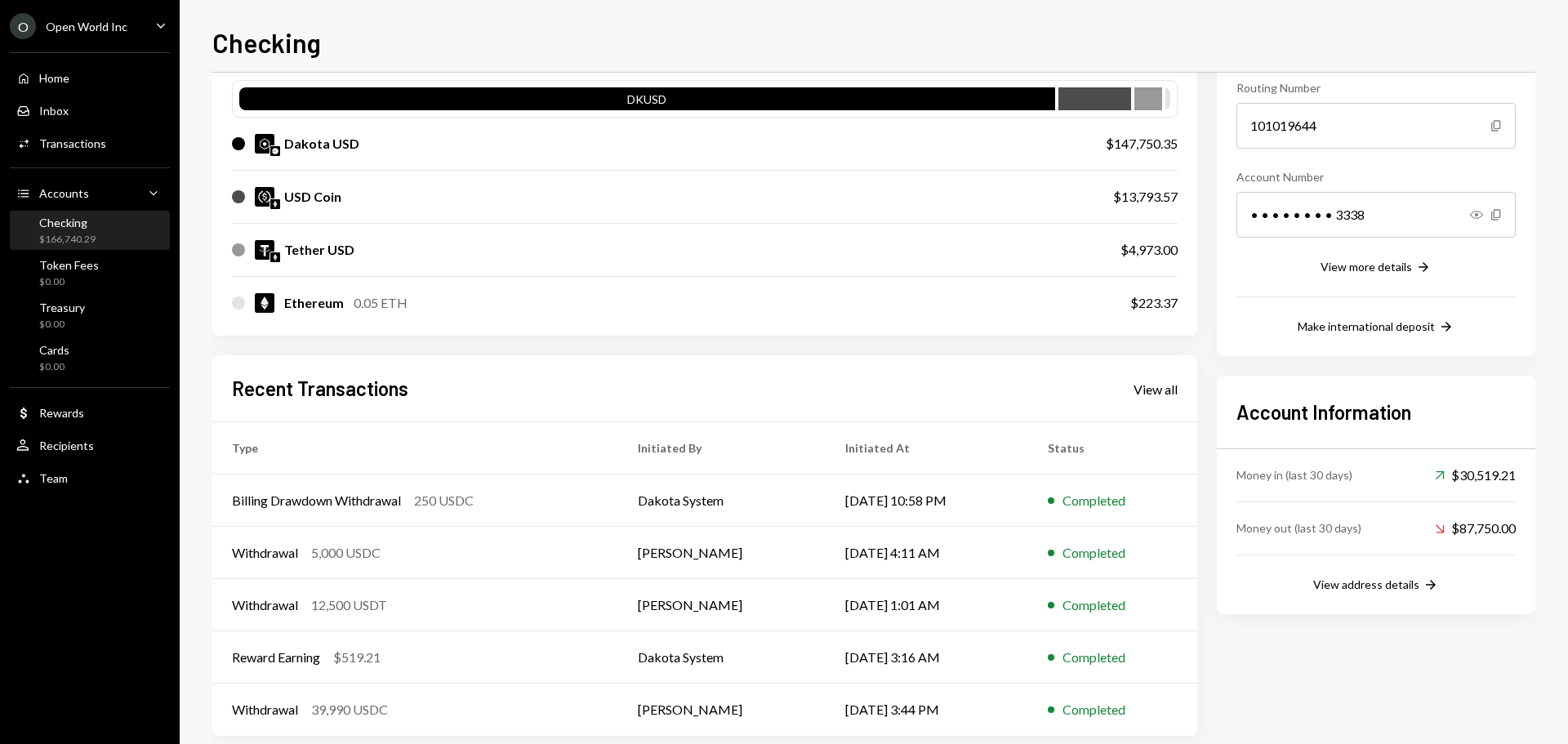
scroll to position [0, 0]
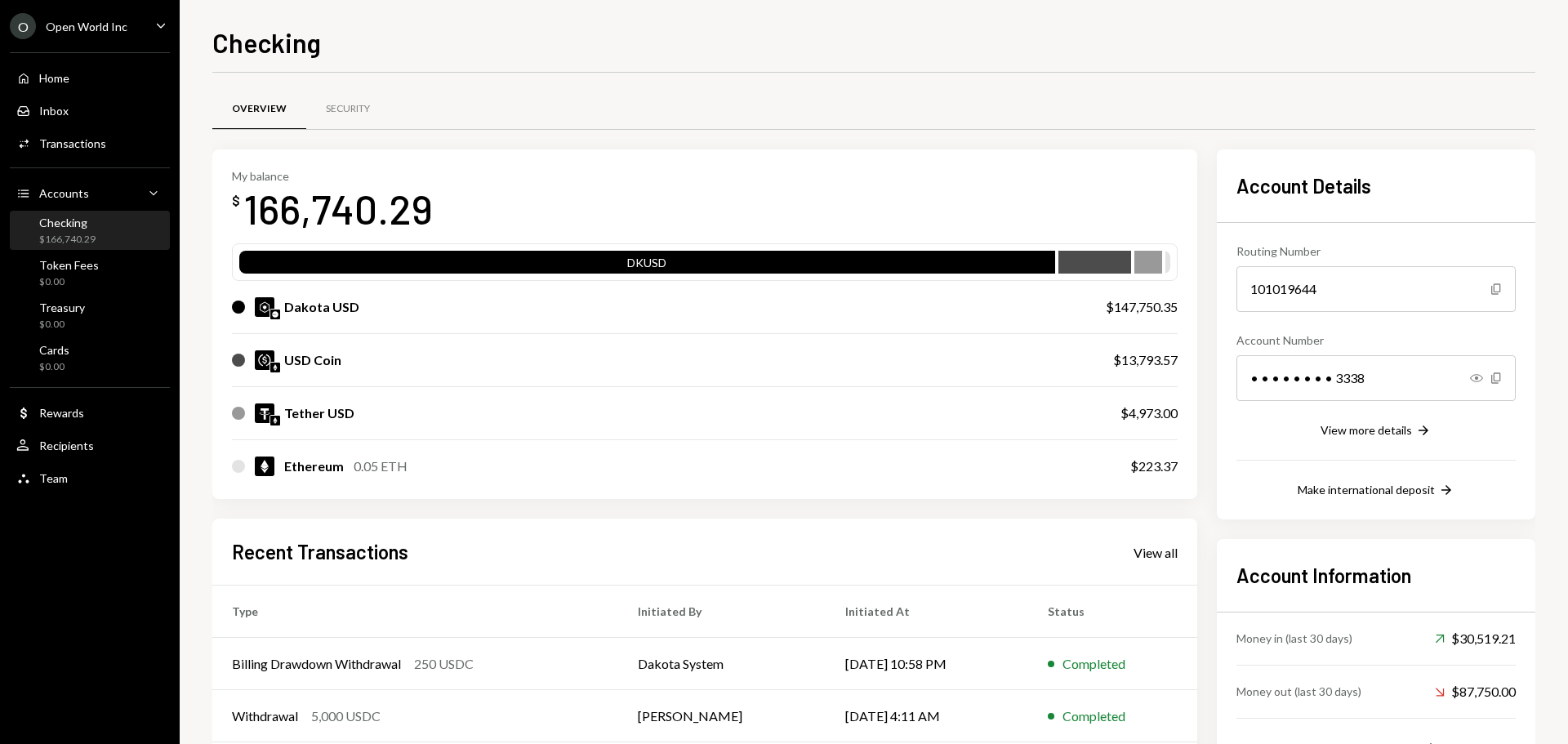
click at [306, 39] on h1 "Checking" at bounding box center [267, 43] width 109 height 33
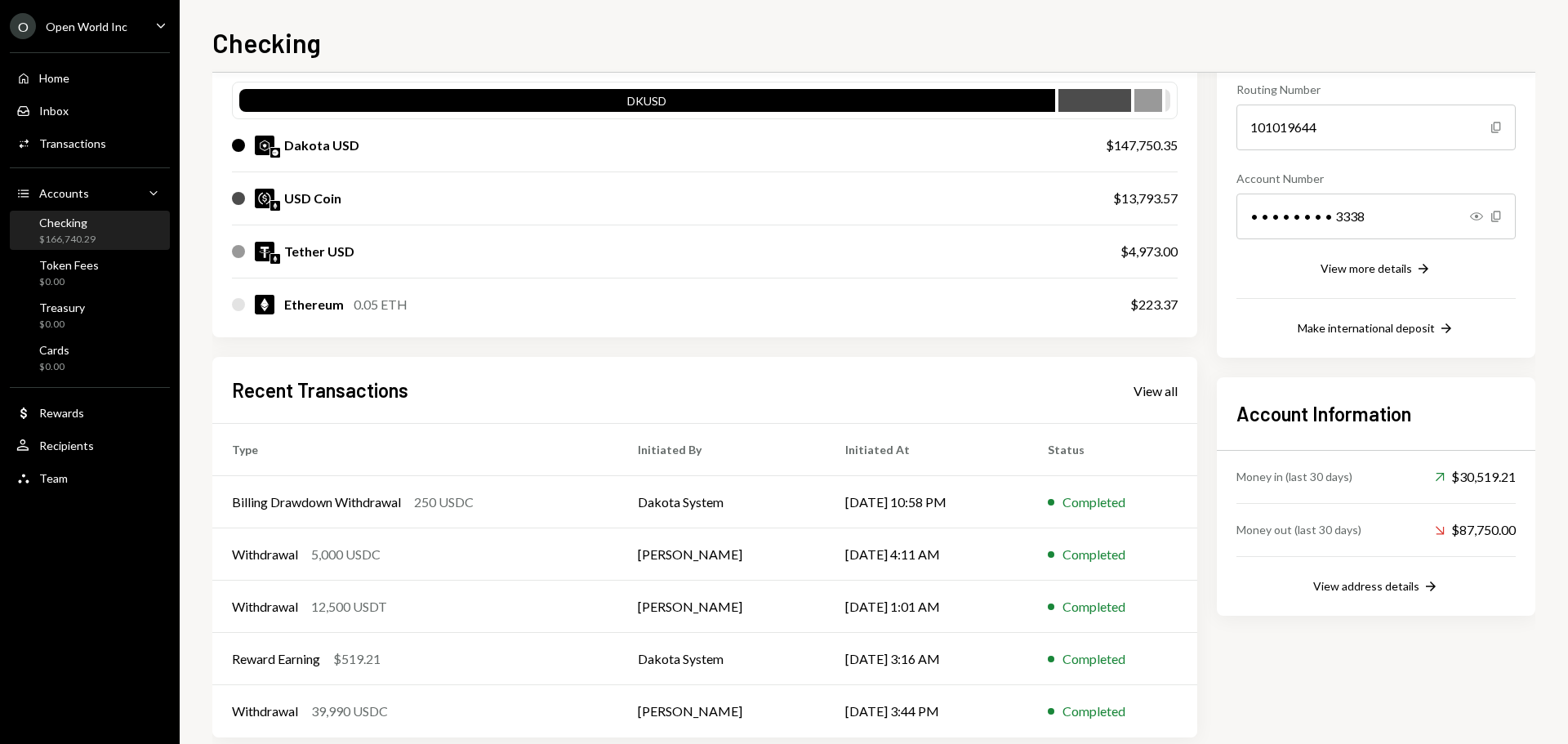
scroll to position [163, 0]
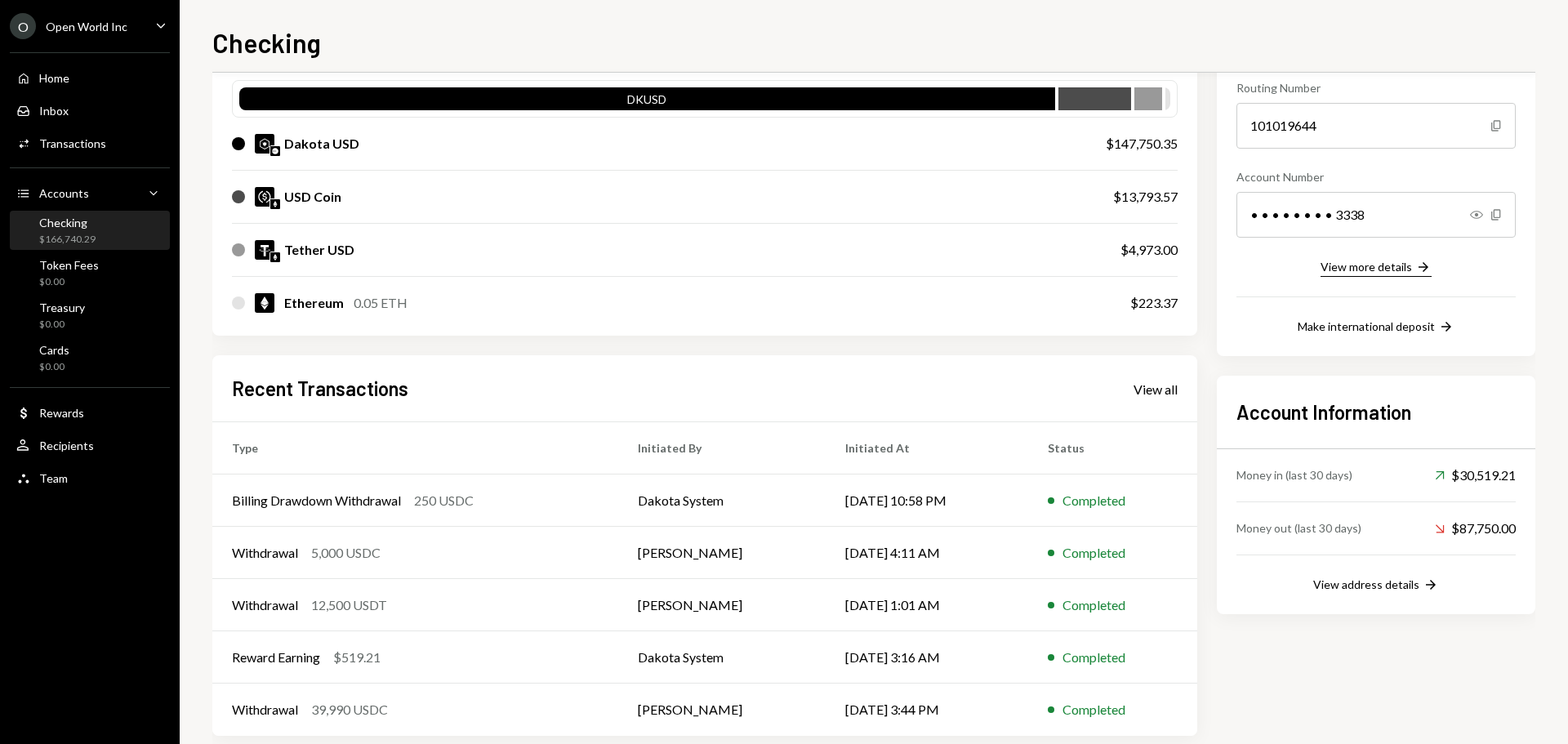
click at [1392, 261] on div "View more details" at bounding box center [1366, 266] width 91 height 14
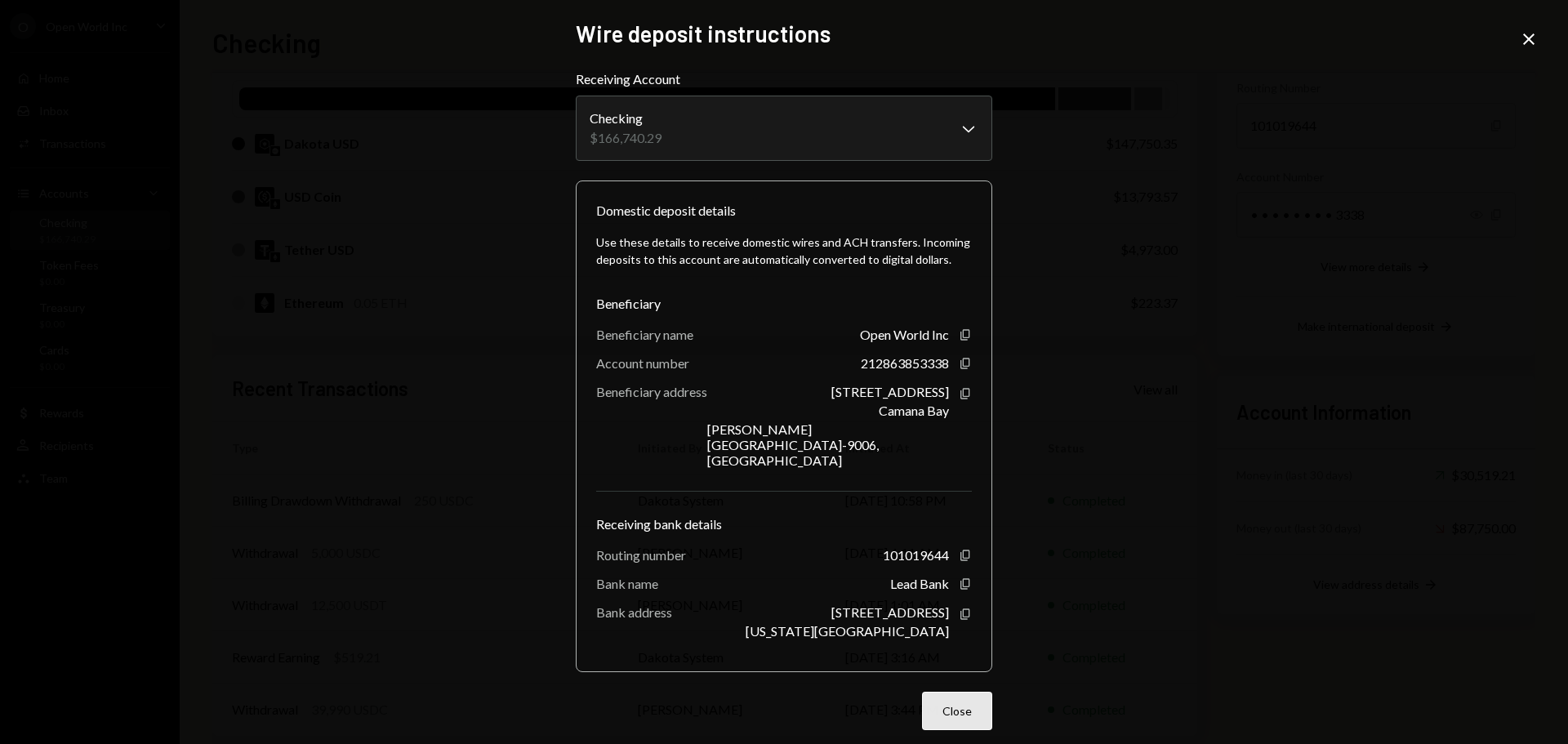
click at [956, 695] on button "Close" at bounding box center [956, 710] width 70 height 39
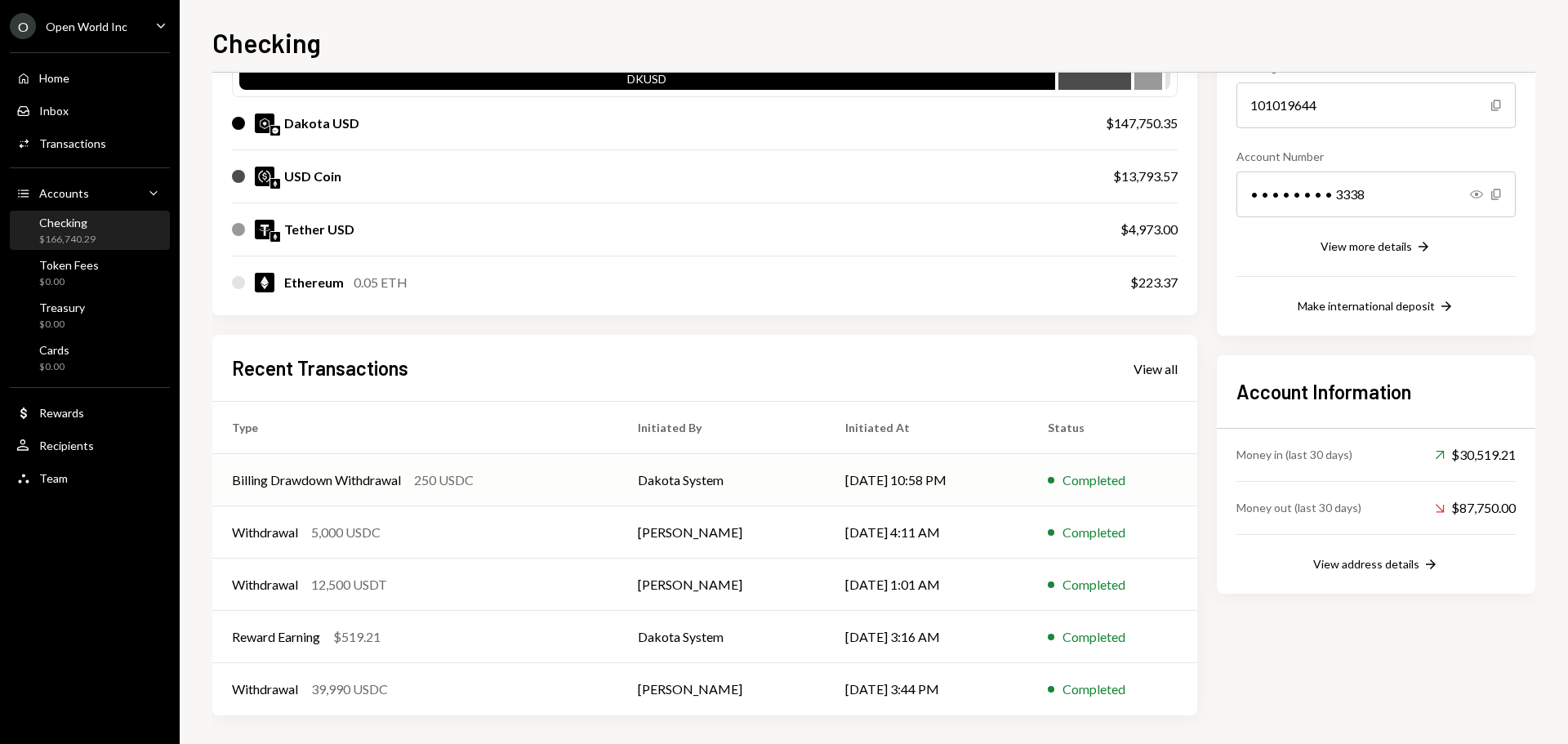
scroll to position [188, 0]
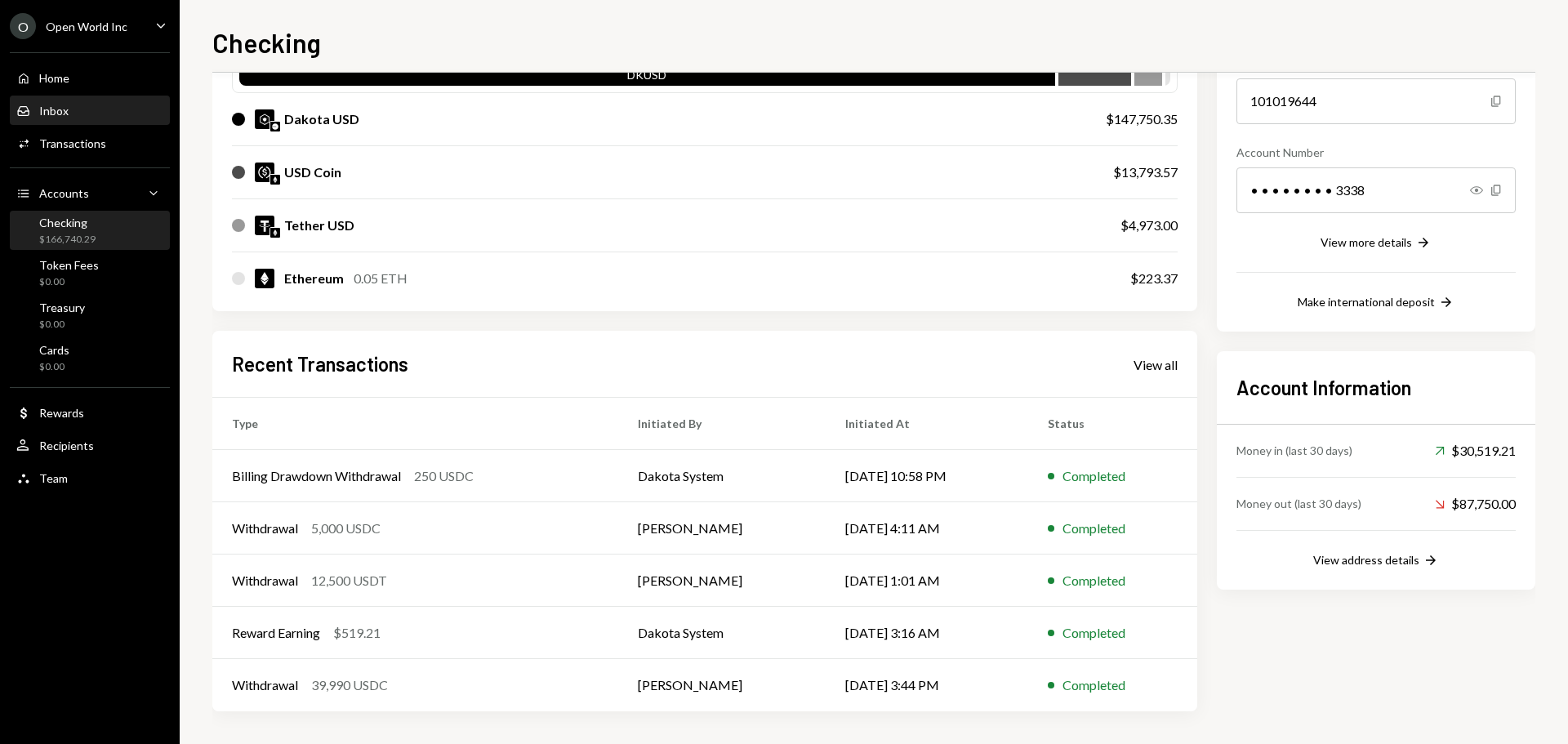
click at [79, 106] on div "Inbox Inbox" at bounding box center [90, 111] width 147 height 15
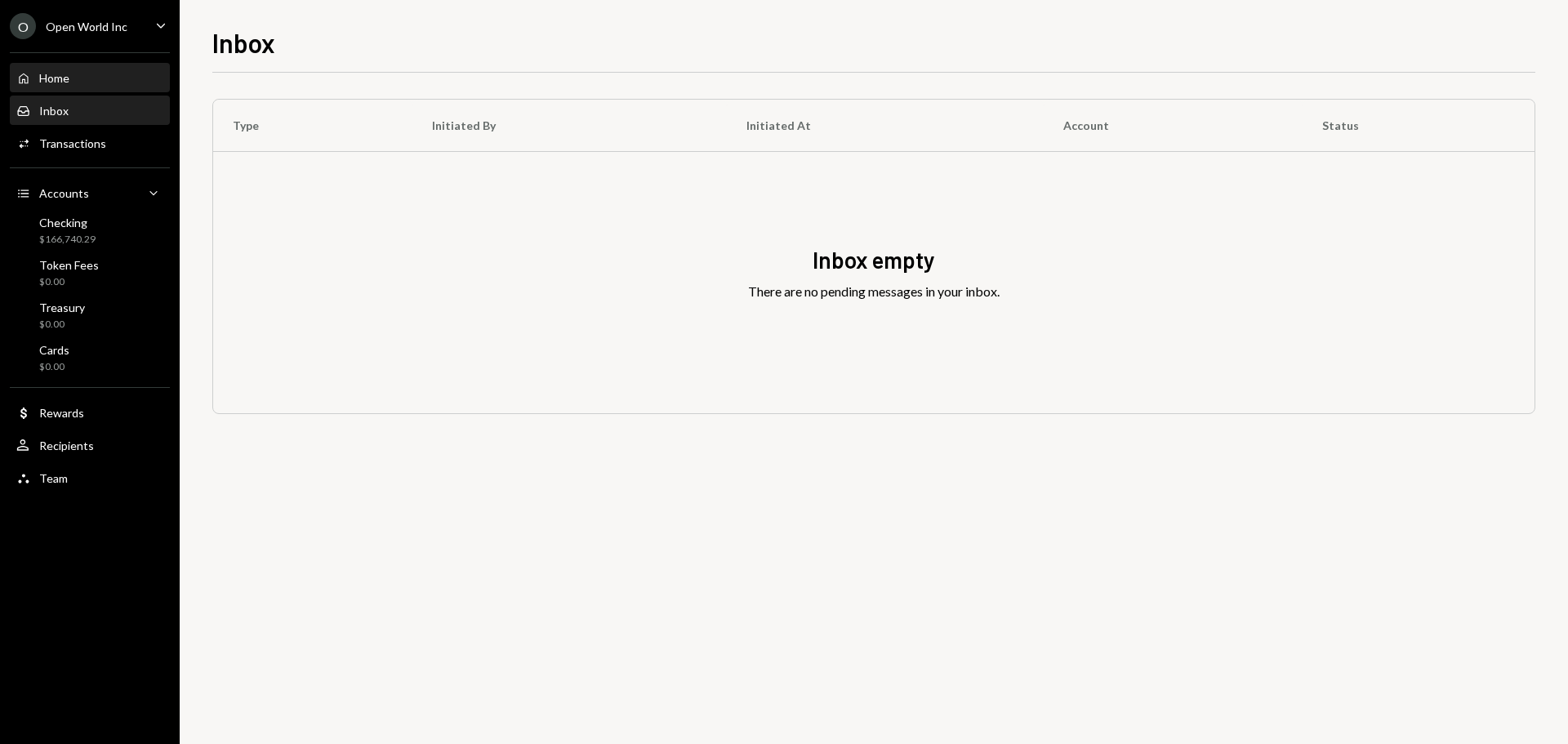
click at [77, 82] on div "Home Home" at bounding box center [90, 78] width 147 height 15
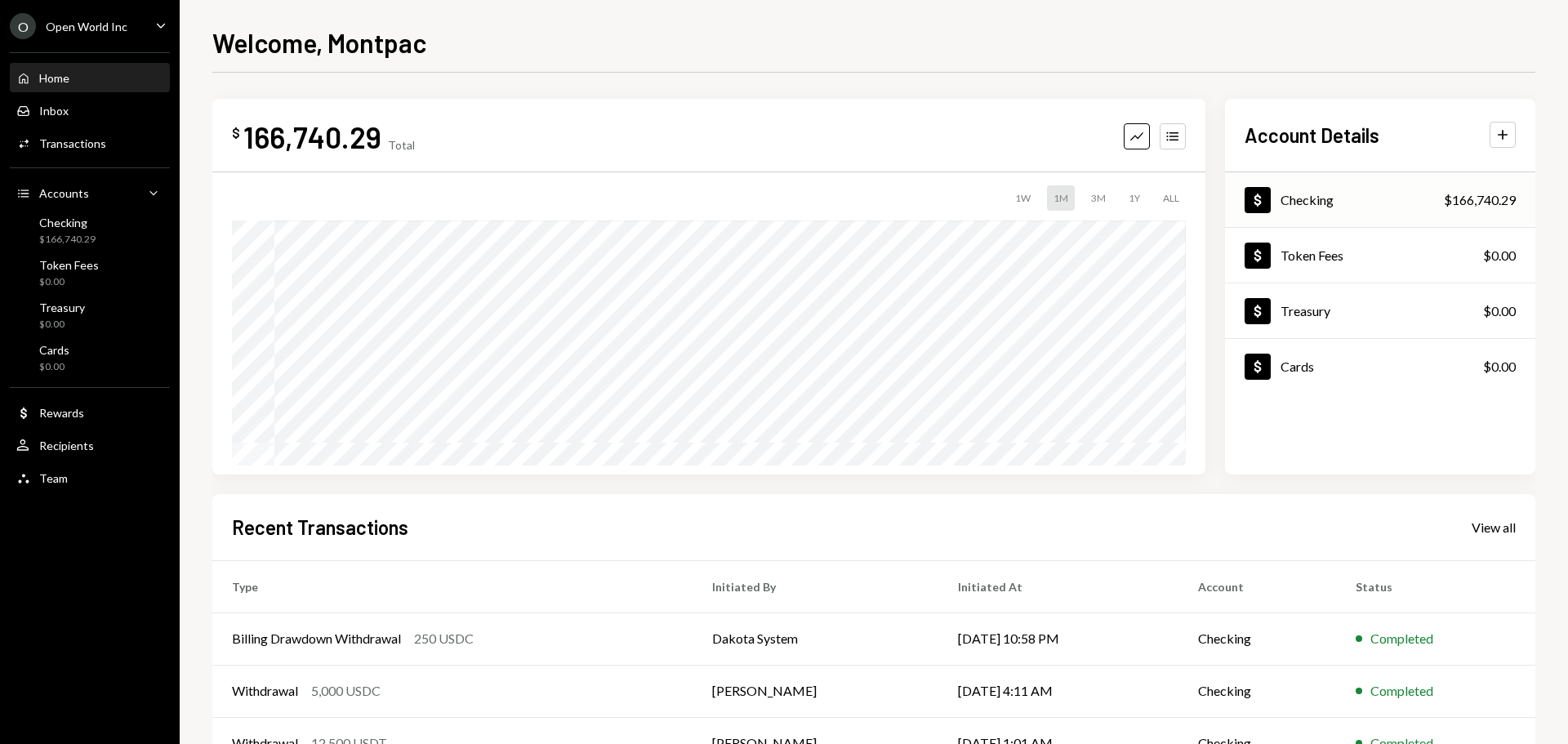
click at [1353, 195] on div "Dollar Checking $166,740.29" at bounding box center [1380, 200] width 310 height 53
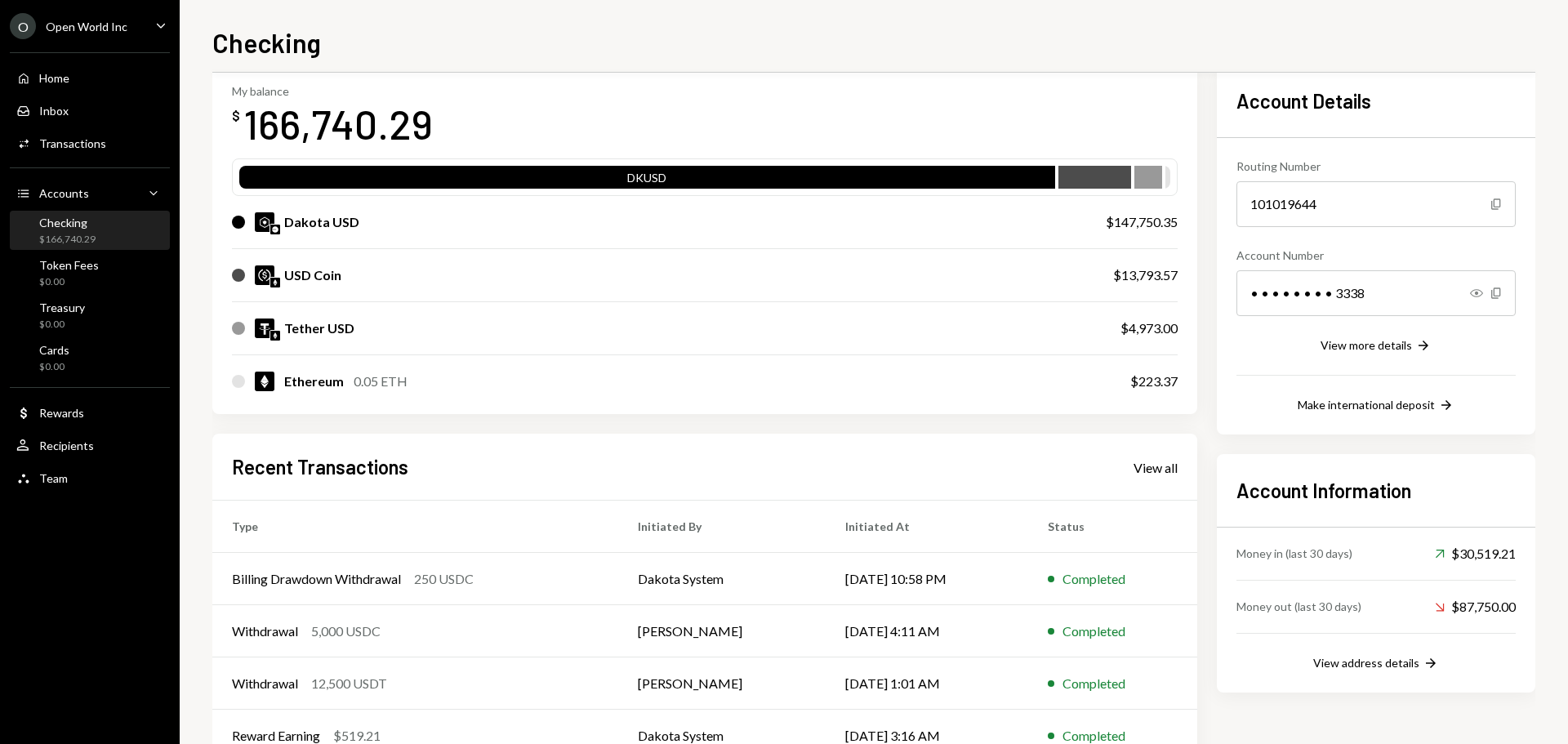
scroll to position [163, 0]
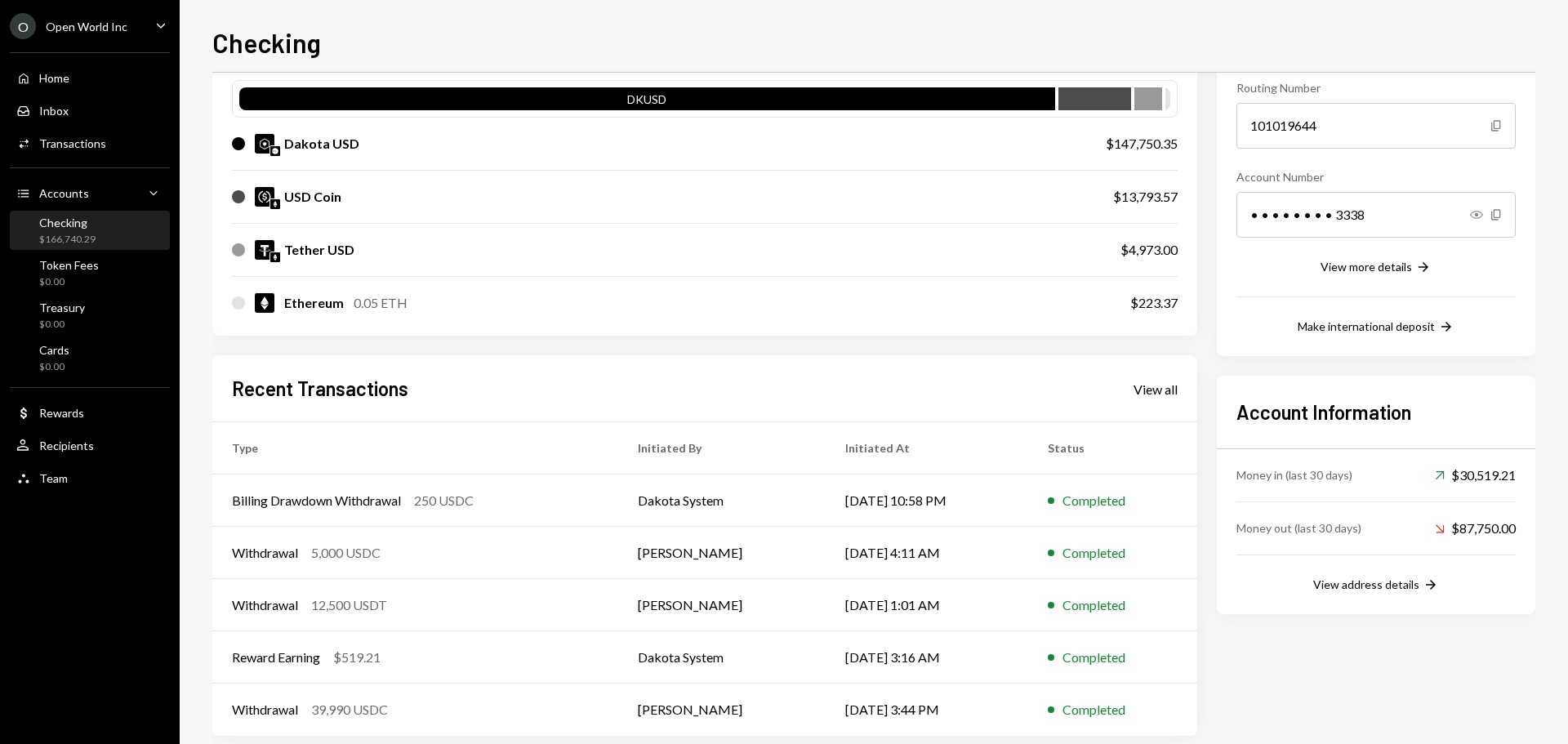
click at [817, 134] on div "Dakota USD" at bounding box center [653, 144] width 841 height 20
click at [1166, 130] on div "Dakota USD $147,750.35" at bounding box center [705, 143] width 946 height 52
click at [1121, 245] on div "$4,973.00" at bounding box center [1148, 250] width 57 height 20
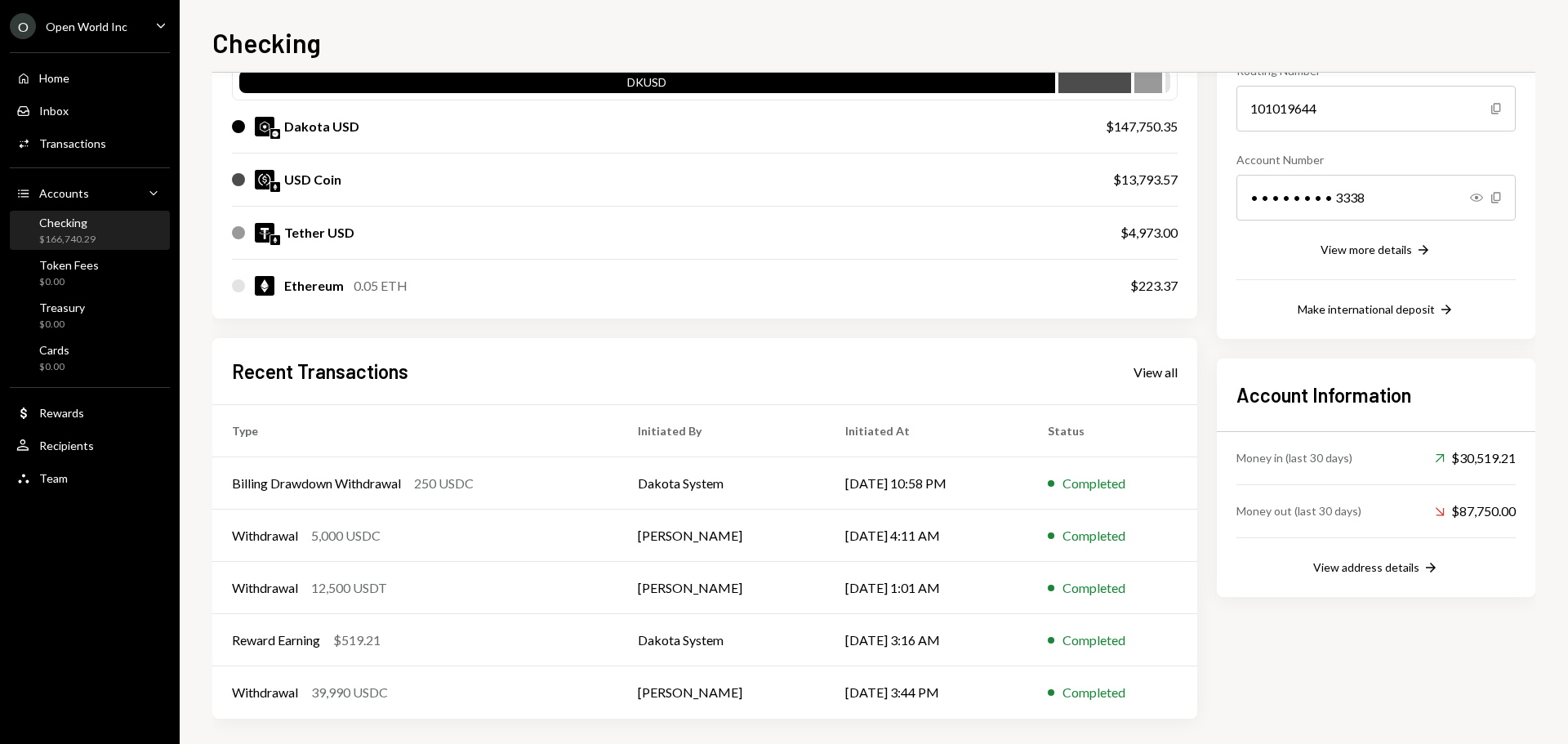
scroll to position [188, 0]
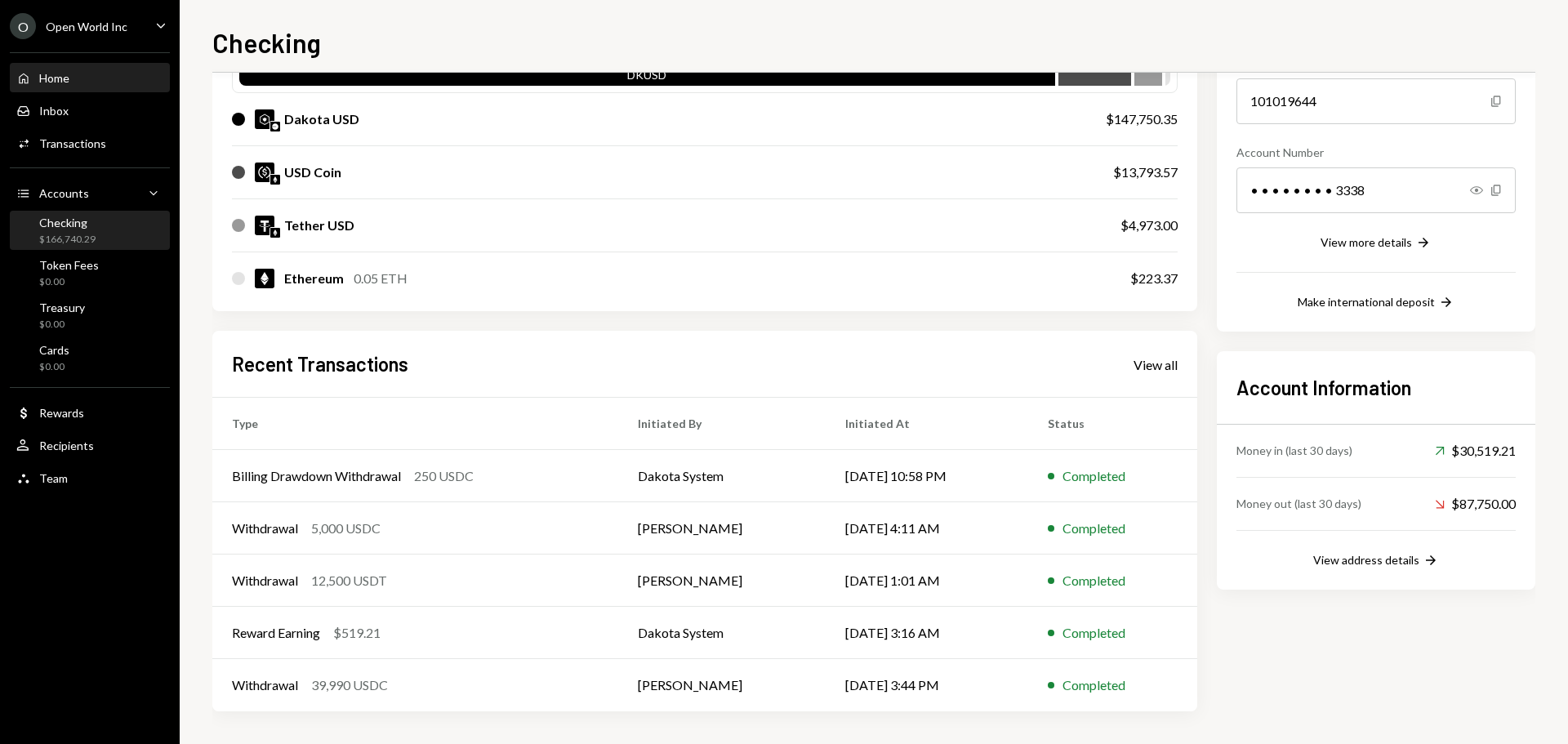
click at [76, 80] on div "Home Home" at bounding box center [90, 78] width 147 height 15
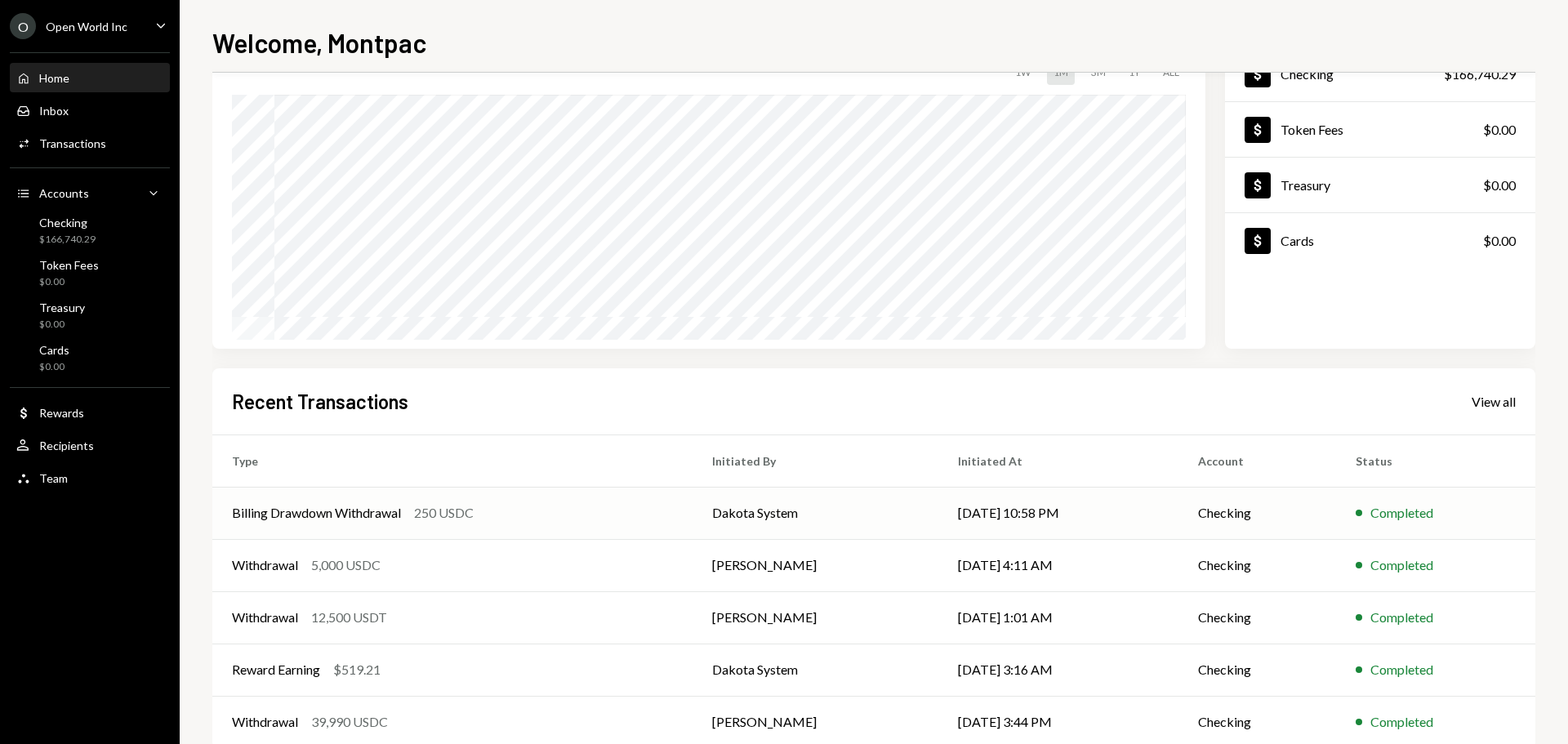
scroll to position [162, 0]
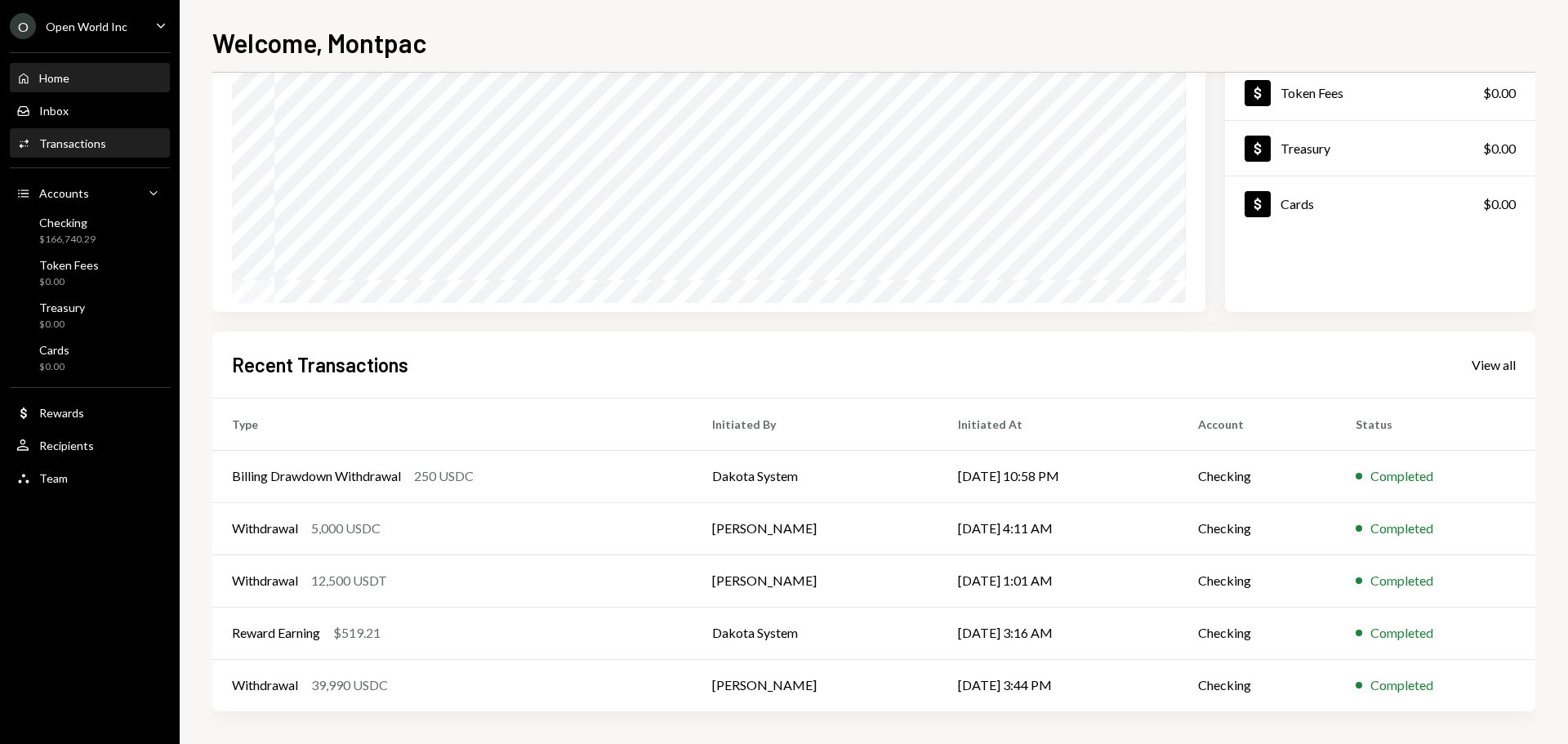
click at [77, 155] on div "Activities Transactions" at bounding box center [90, 144] width 147 height 28
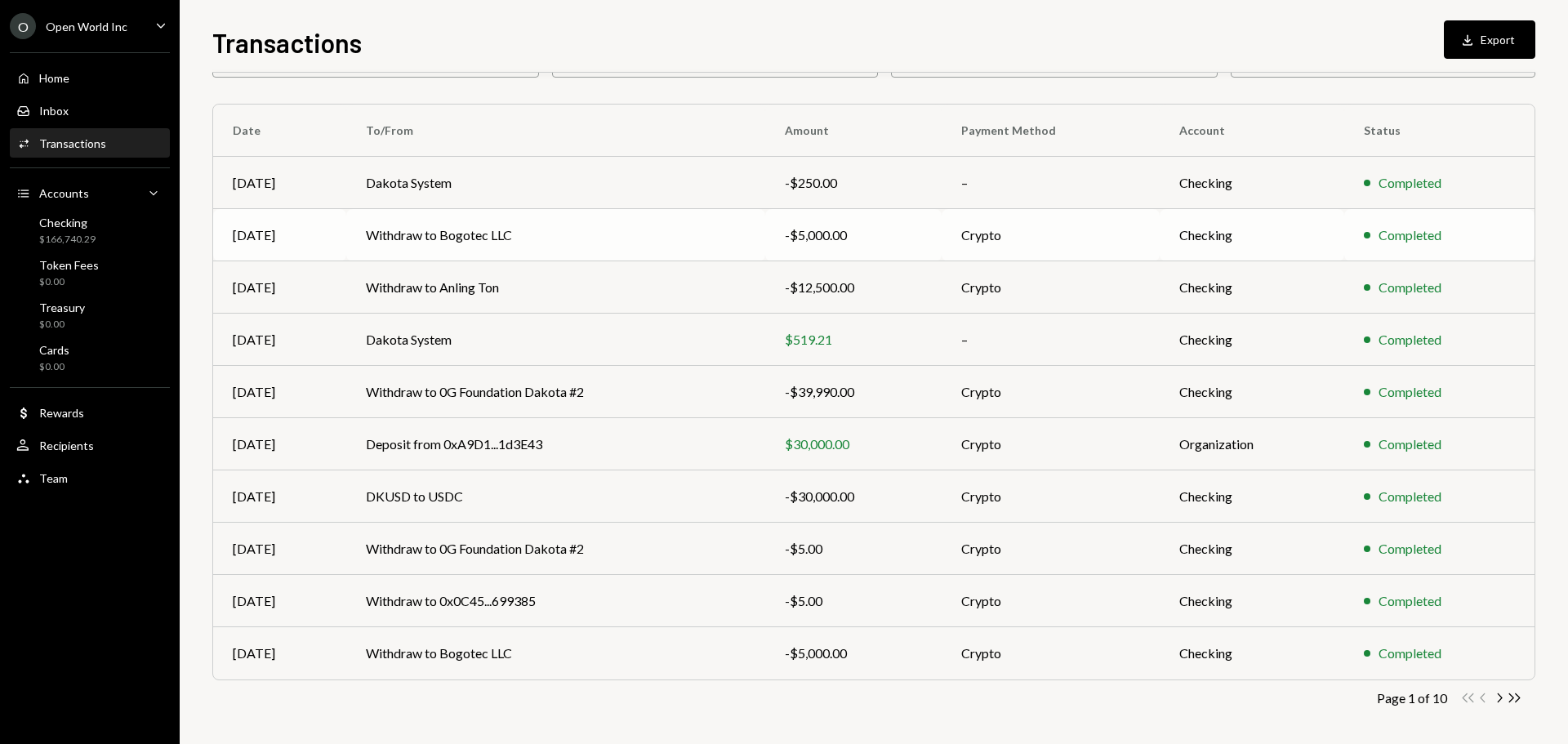
scroll to position [109, 0]
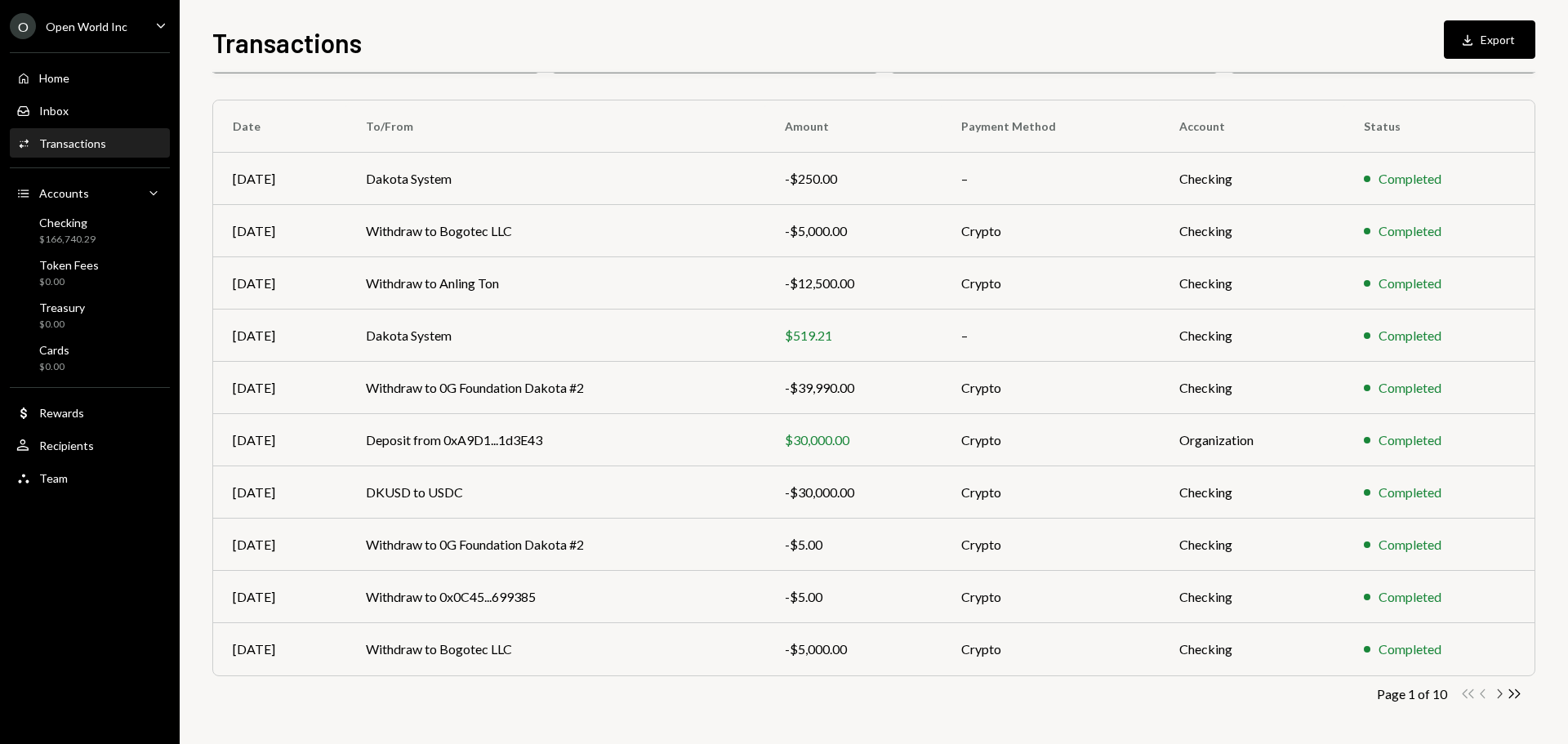
click at [1500, 698] on icon "Chevron Right" at bounding box center [1499, 693] width 16 height 16
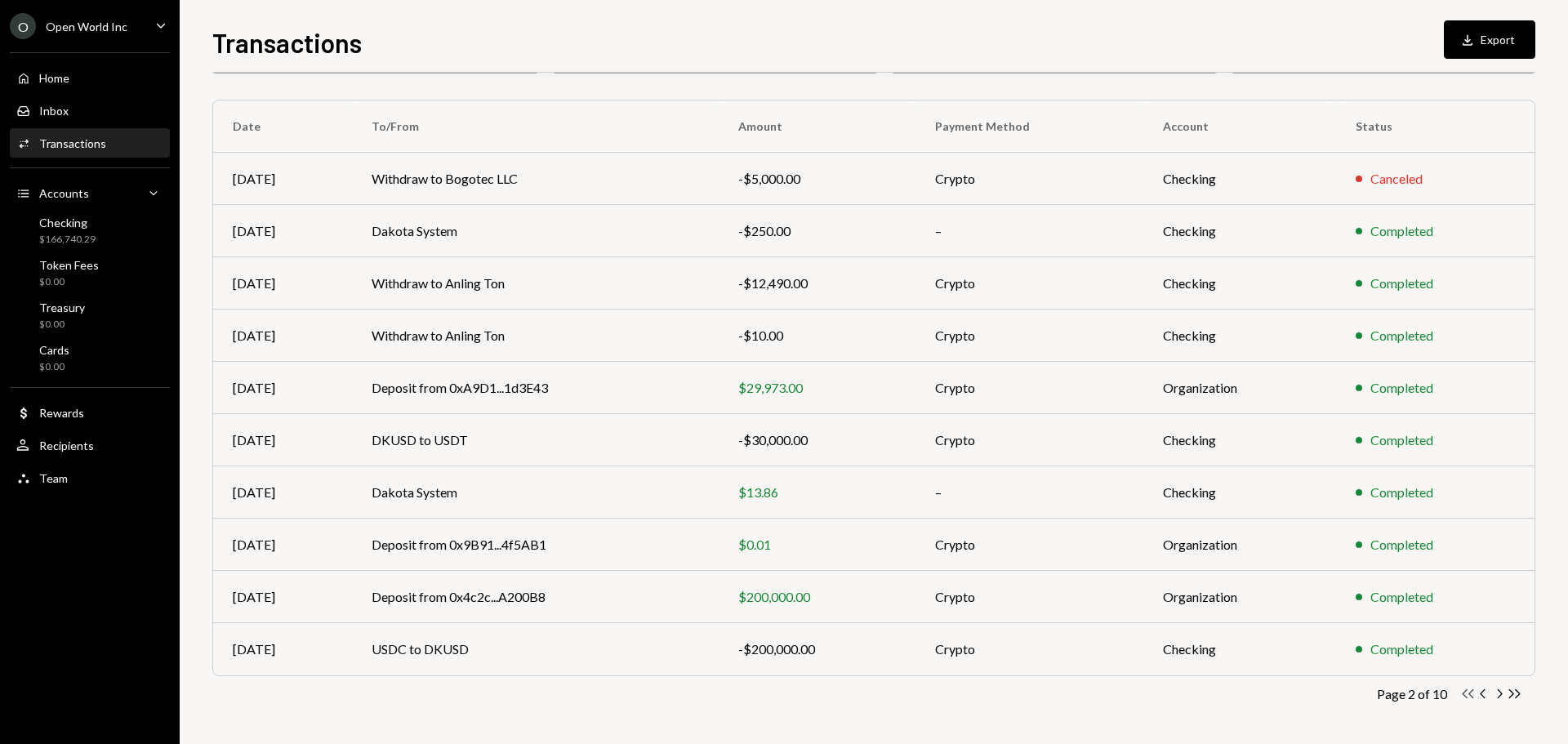
click at [1471, 697] on icon "Double Arrow Left" at bounding box center [1468, 693] width 16 height 16
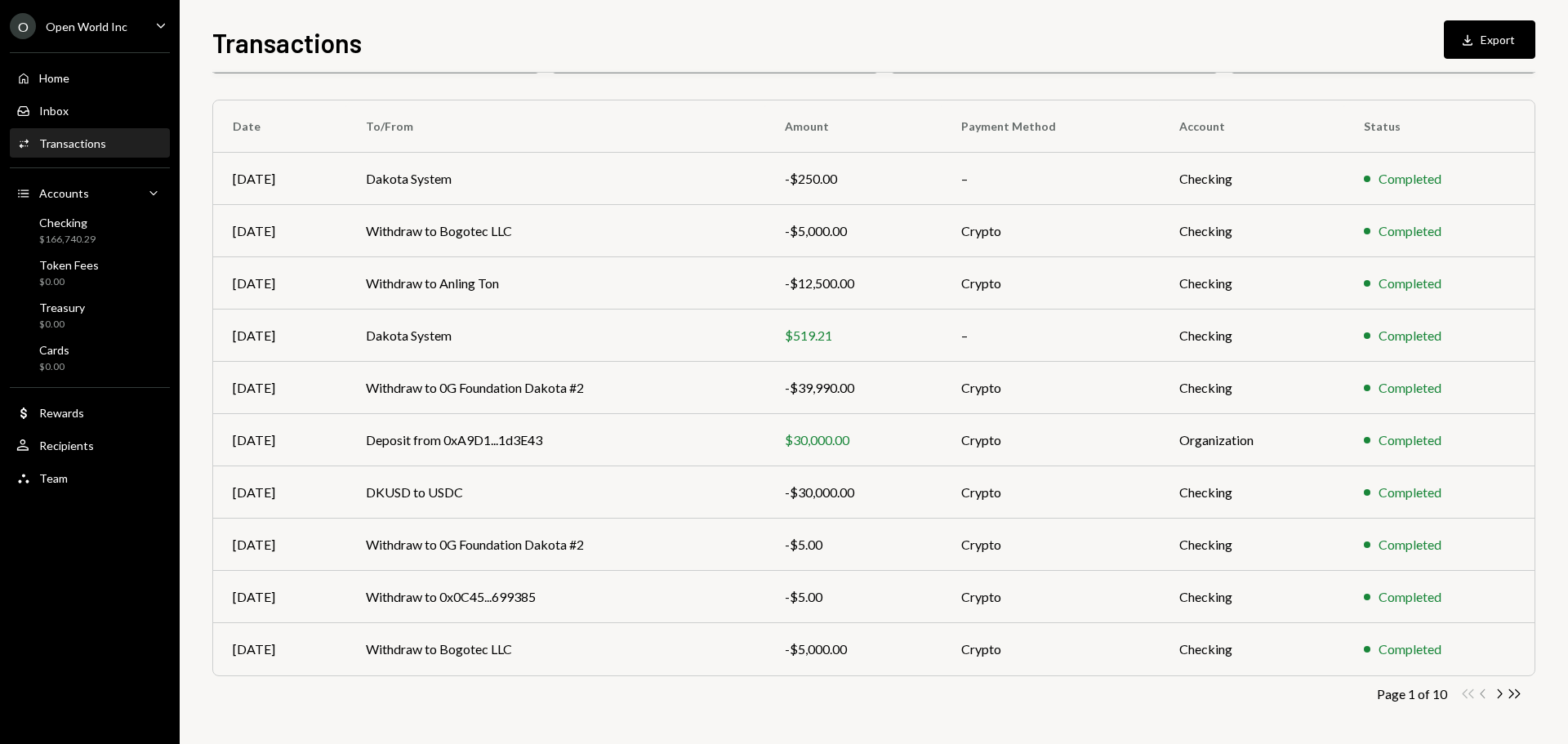
click at [1471, 697] on div "Double Arrow Left Chevron Left Chevron Right Double Arrow Right" at bounding box center [1491, 693] width 62 height 16
click at [902, 275] on div "-$12,500.00" at bounding box center [853, 283] width 137 height 20
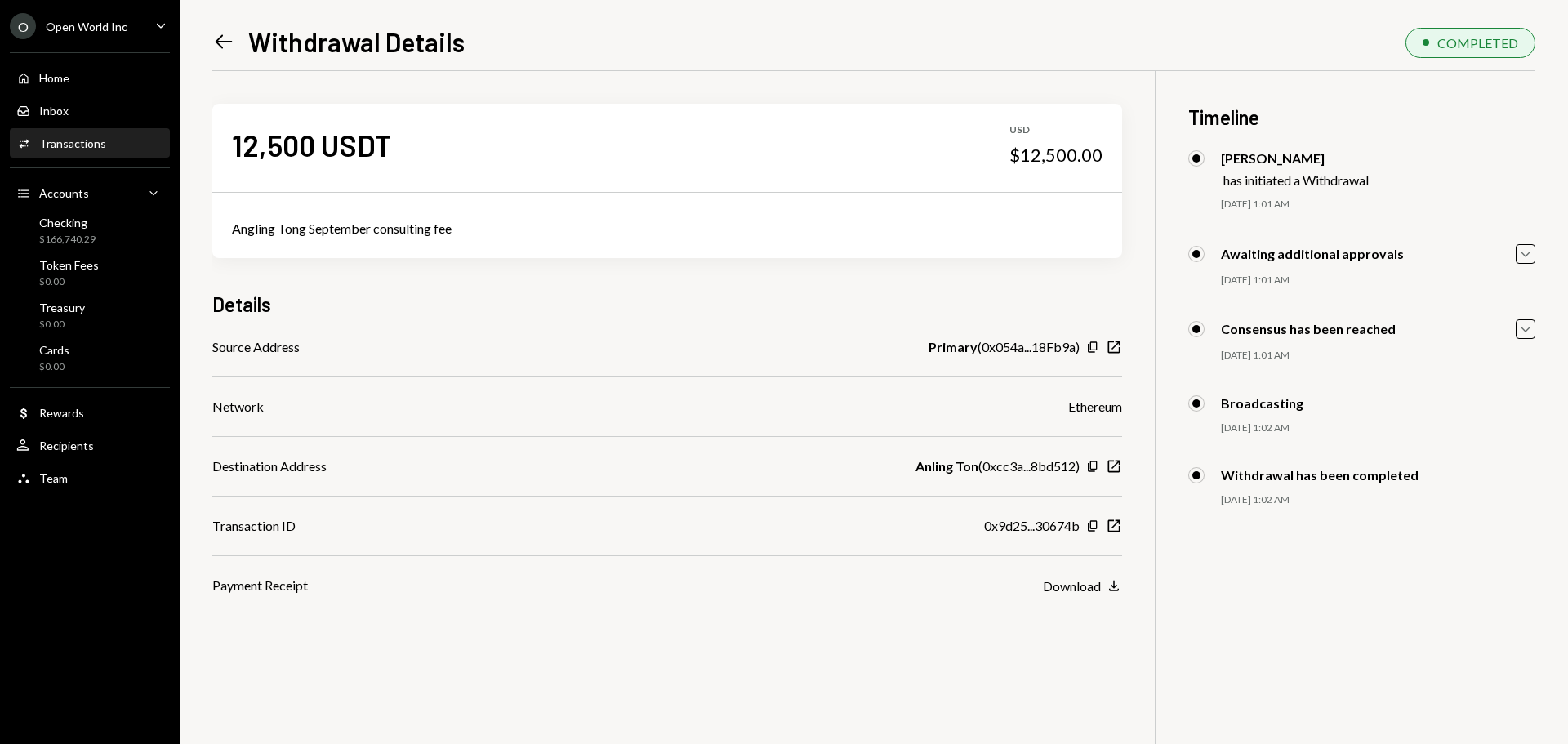
click at [220, 47] on icon "Left Arrow" at bounding box center [224, 42] width 23 height 23
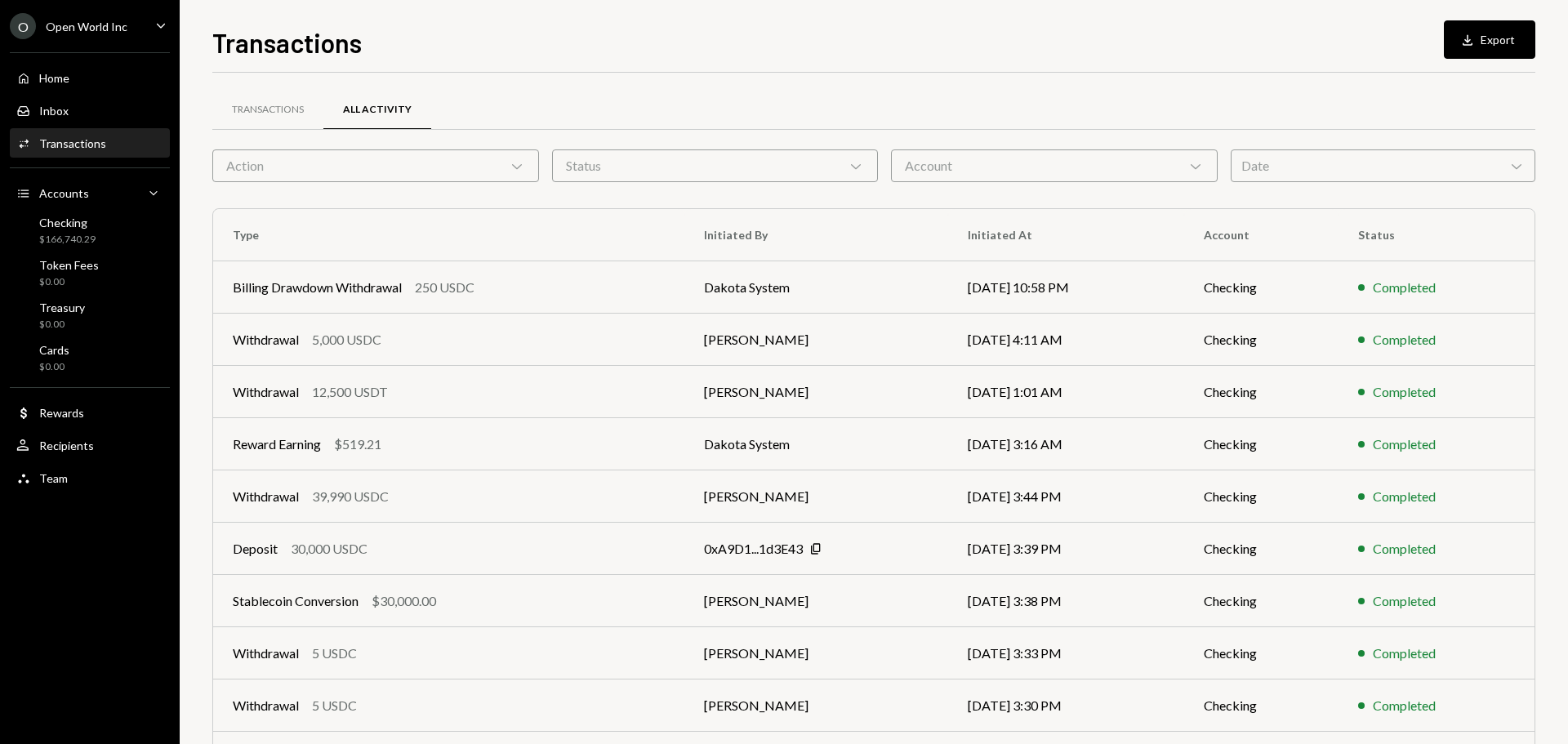
click at [801, 179] on div "Status Chevron Down" at bounding box center [715, 166] width 327 height 33
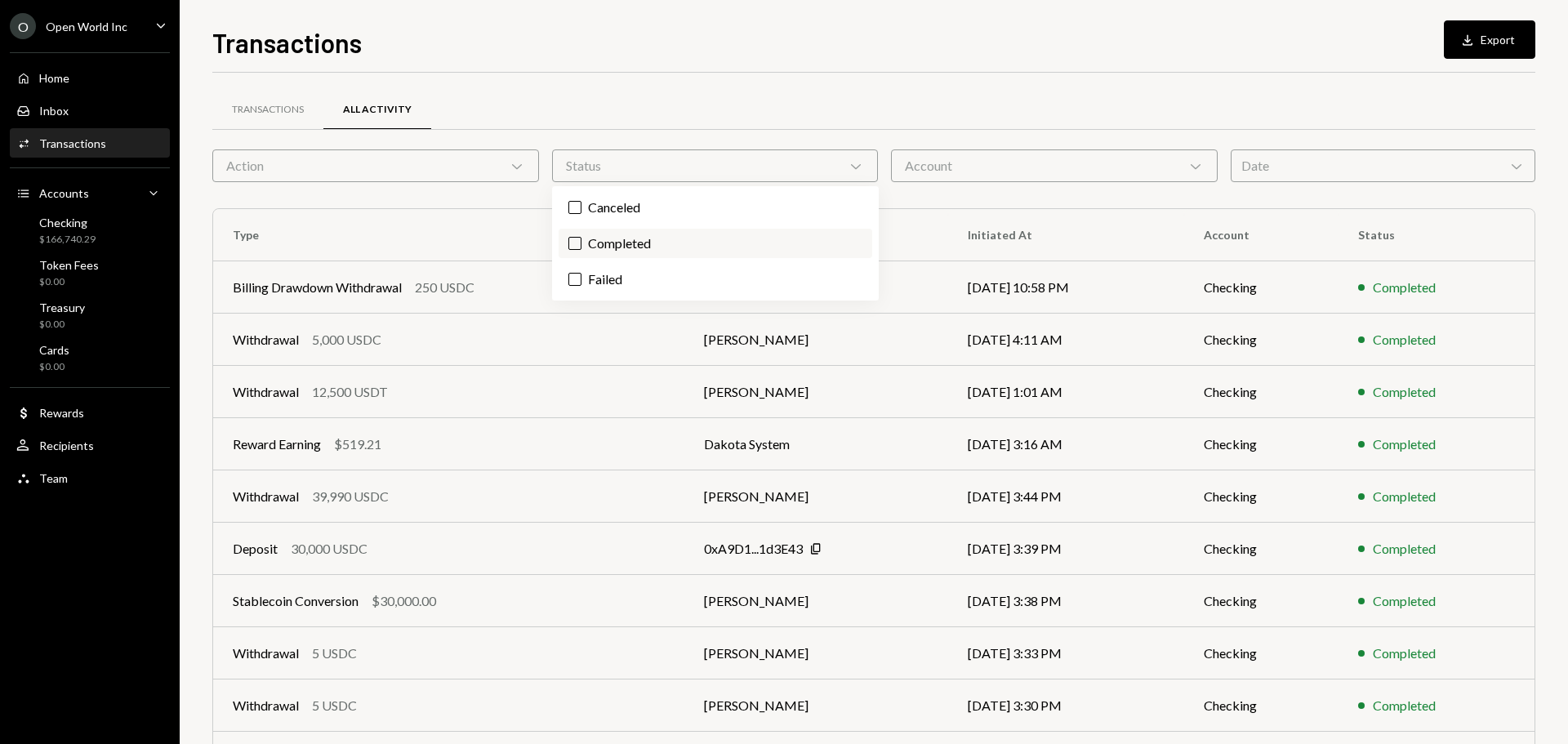
click at [677, 239] on label "Completed" at bounding box center [715, 244] width 314 height 30
click at [581, 239] on button "Completed" at bounding box center [575, 244] width 13 height 13
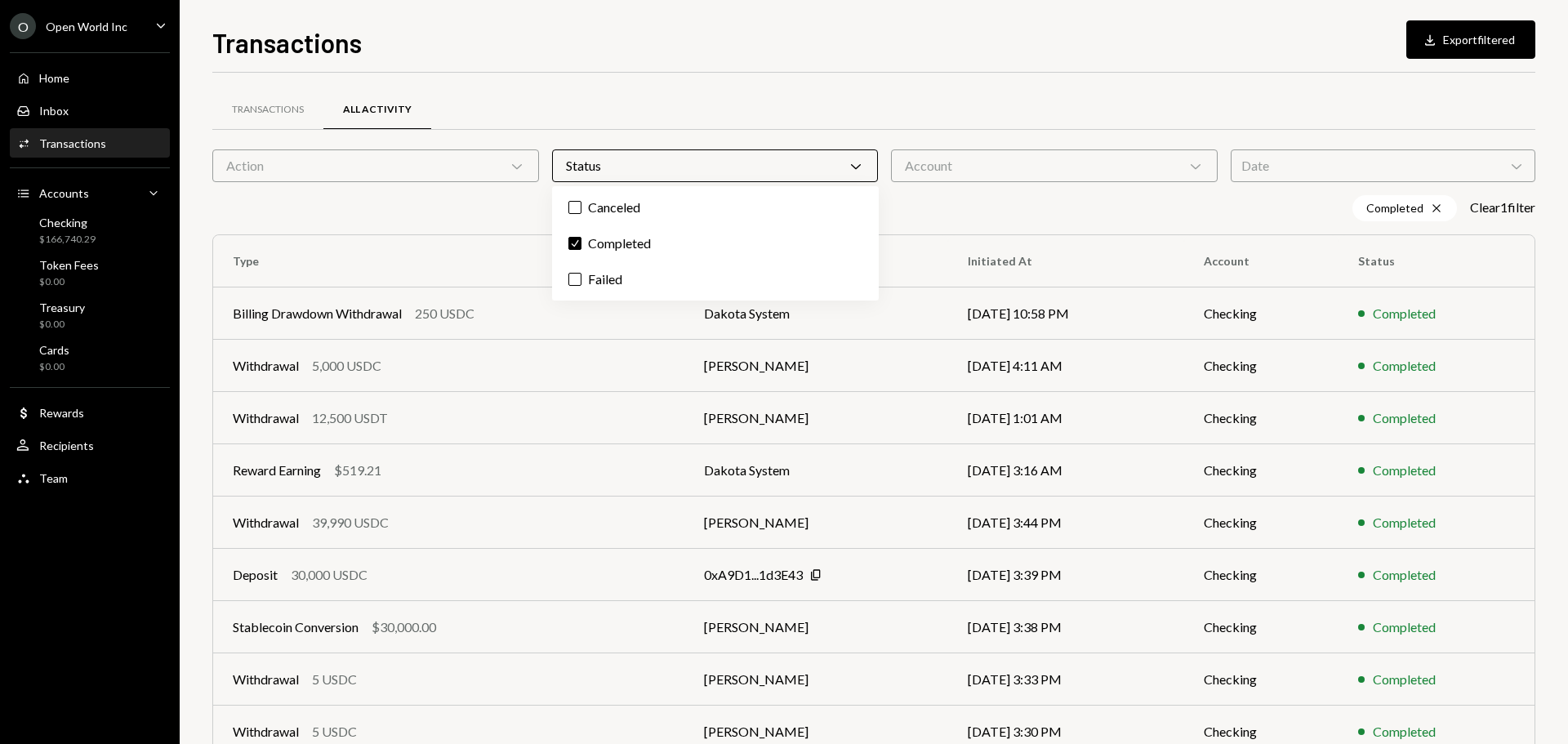
click at [1012, 169] on div "Account Chevron Down" at bounding box center [1054, 166] width 327 height 33
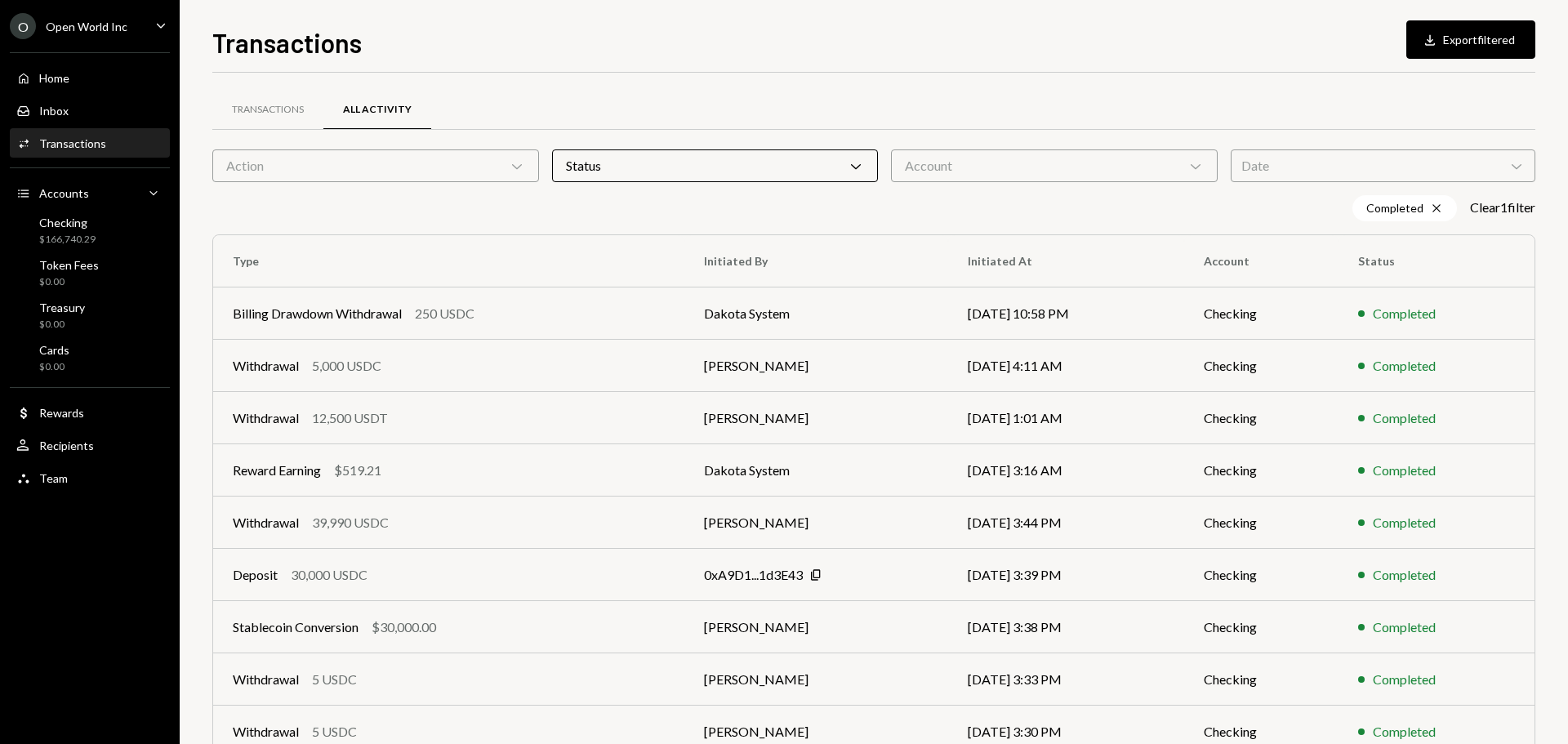
click at [1274, 165] on div "Date Chevron Down" at bounding box center [1383, 166] width 305 height 33
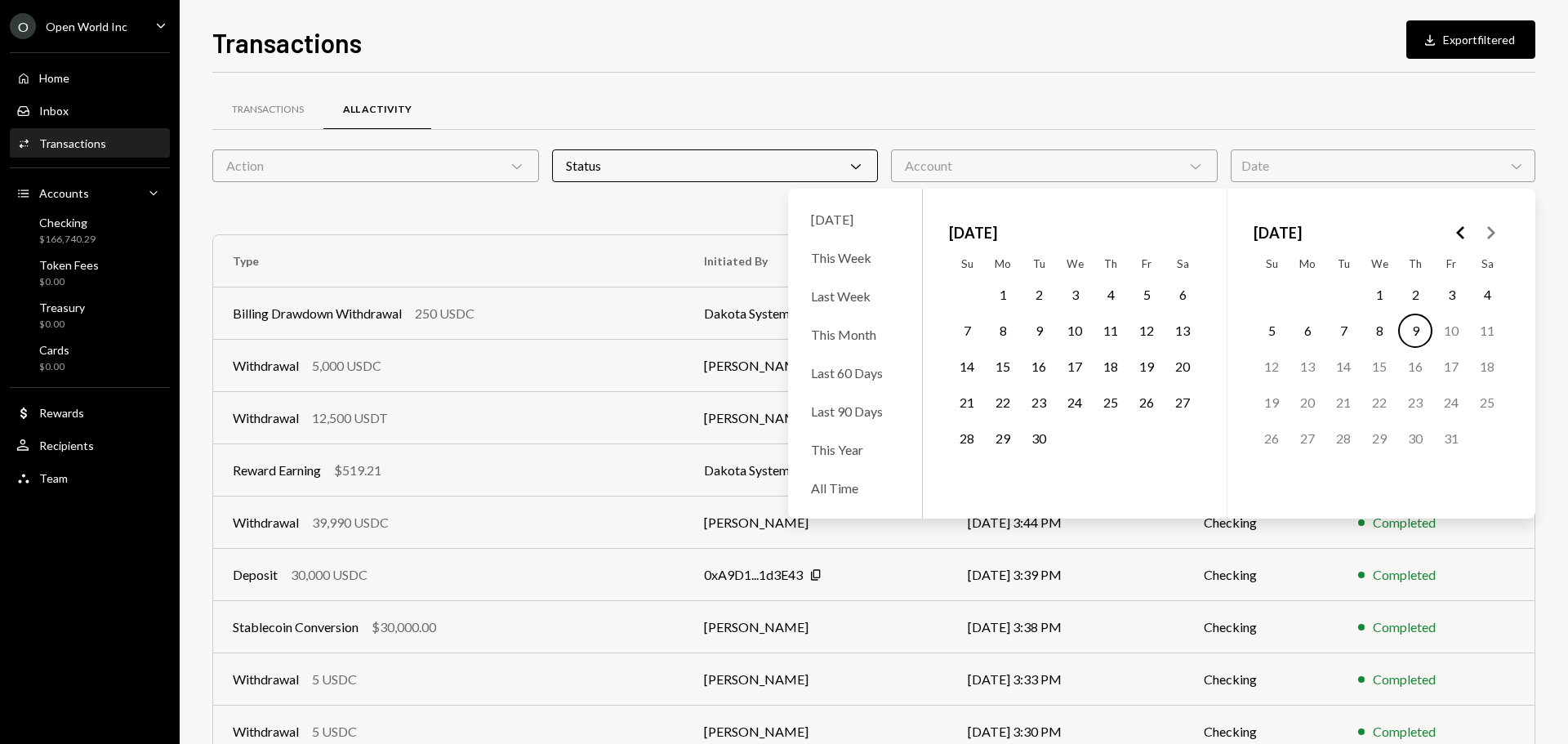
click at [1374, 295] on button "1" at bounding box center [1380, 295] width 35 height 35
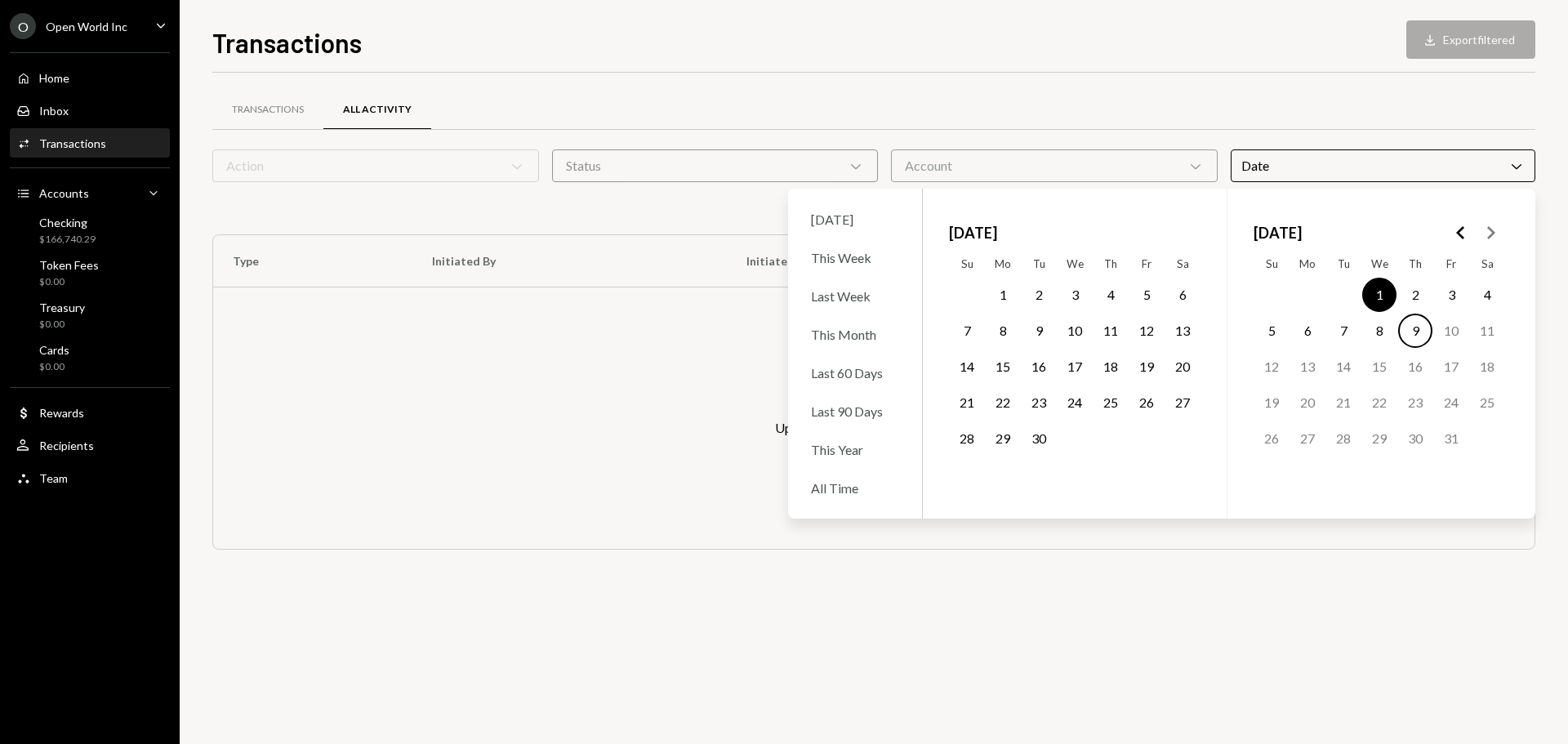
click at [1415, 338] on button "9" at bounding box center [1415, 331] width 35 height 35
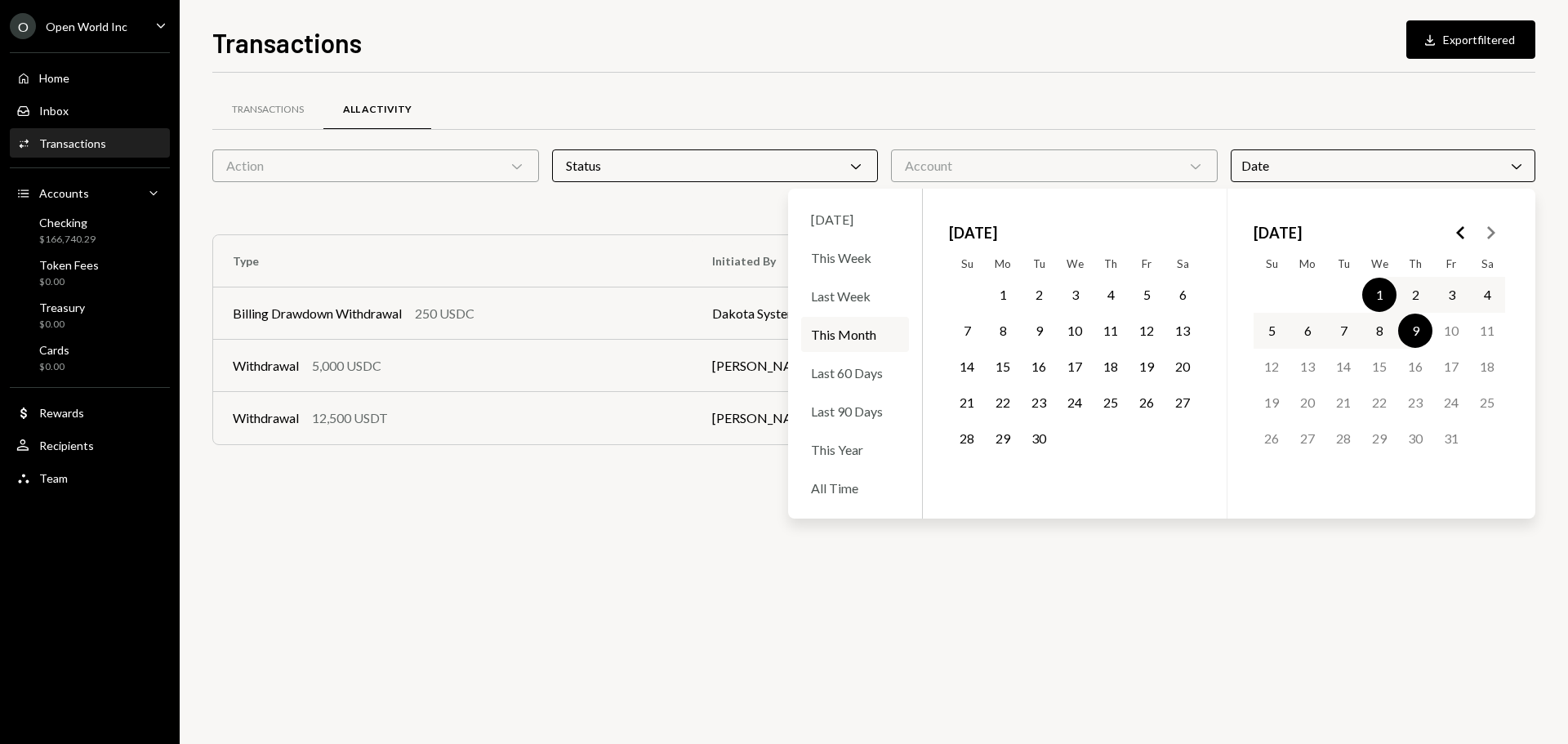
click at [733, 543] on div "Transactions All Activity Action Chevron Down Status Chevron Down Account Chevr…" at bounding box center [873, 407] width 1323 height 671
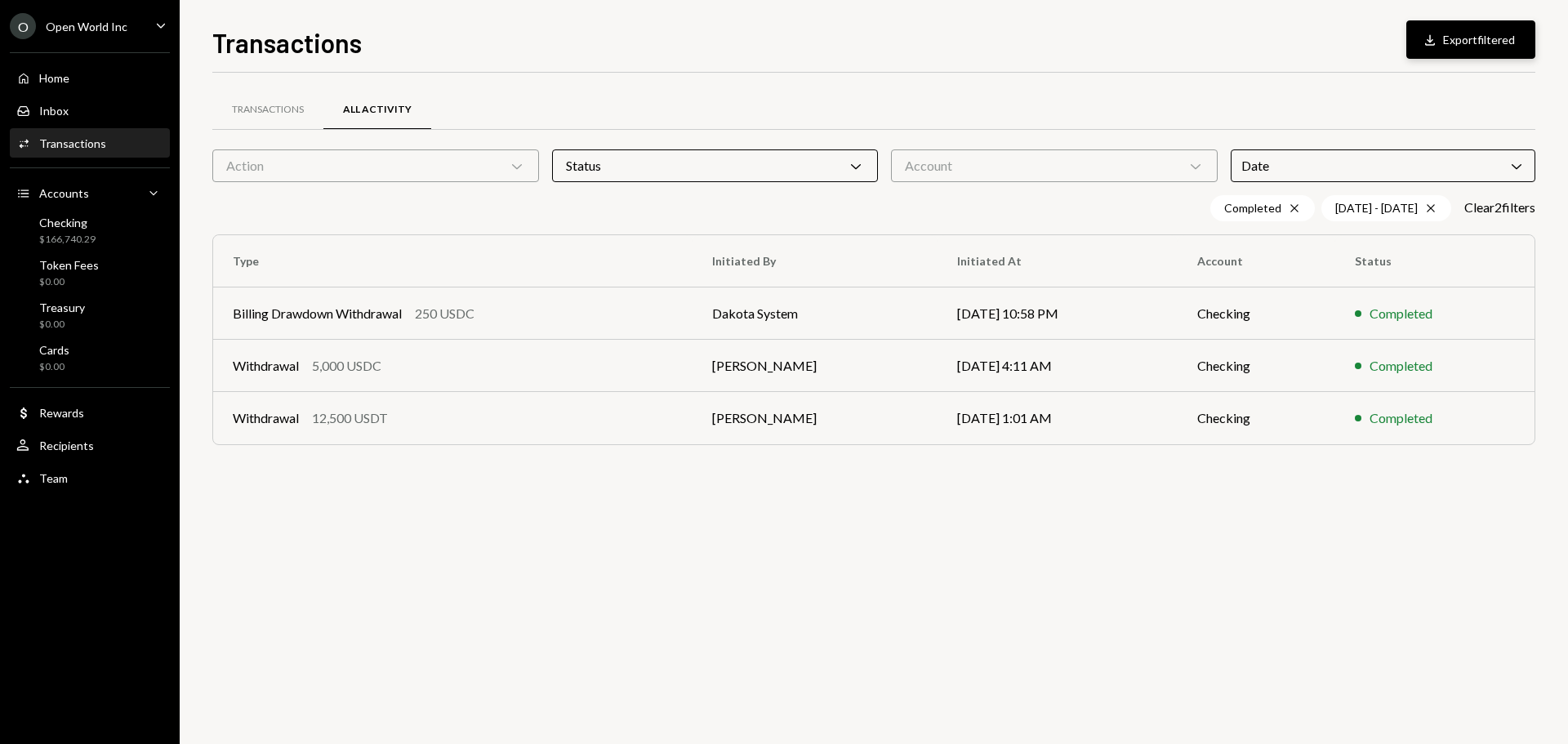
click at [1478, 46] on button "Download Export filtered" at bounding box center [1470, 40] width 129 height 39
